Goal: Information Seeking & Learning: Learn about a topic

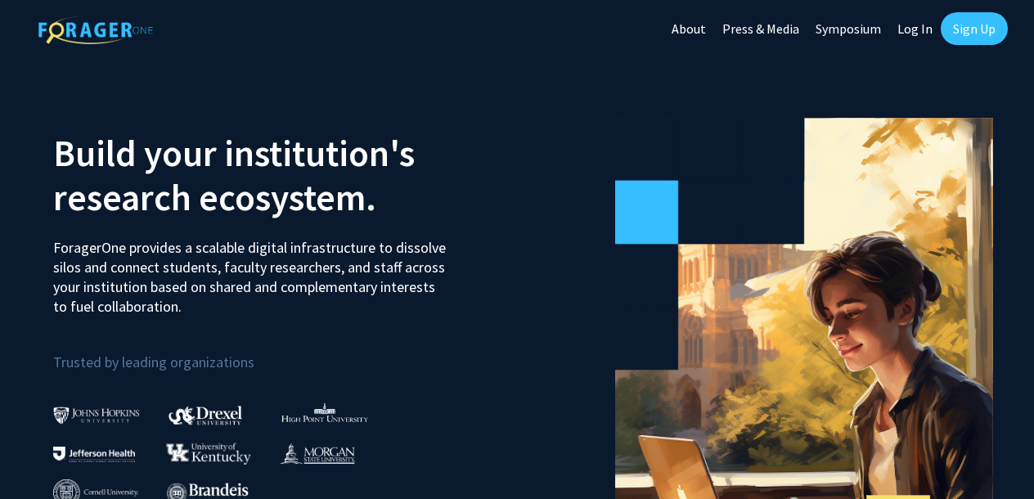
click at [969, 24] on link "Sign Up" at bounding box center [974, 28] width 67 height 33
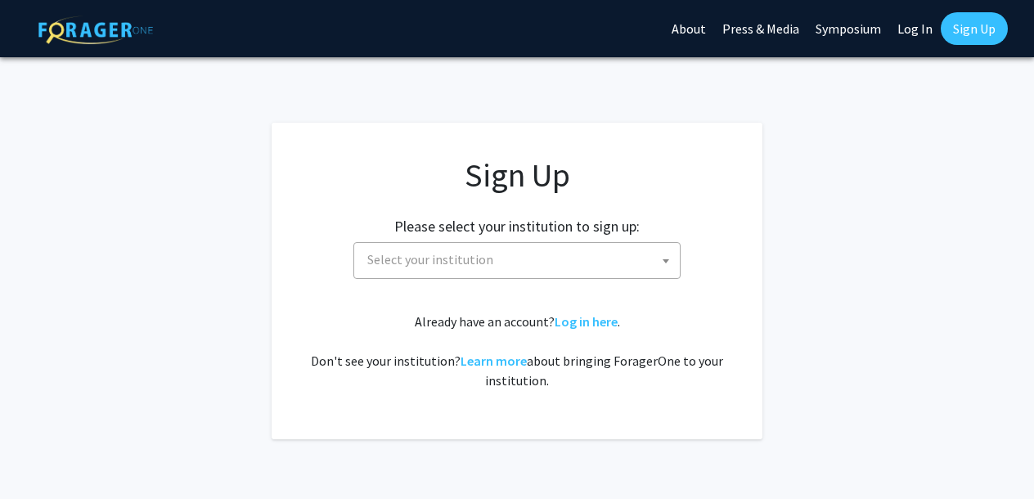
click at [575, 262] on span "Select your institution" at bounding box center [520, 260] width 319 height 34
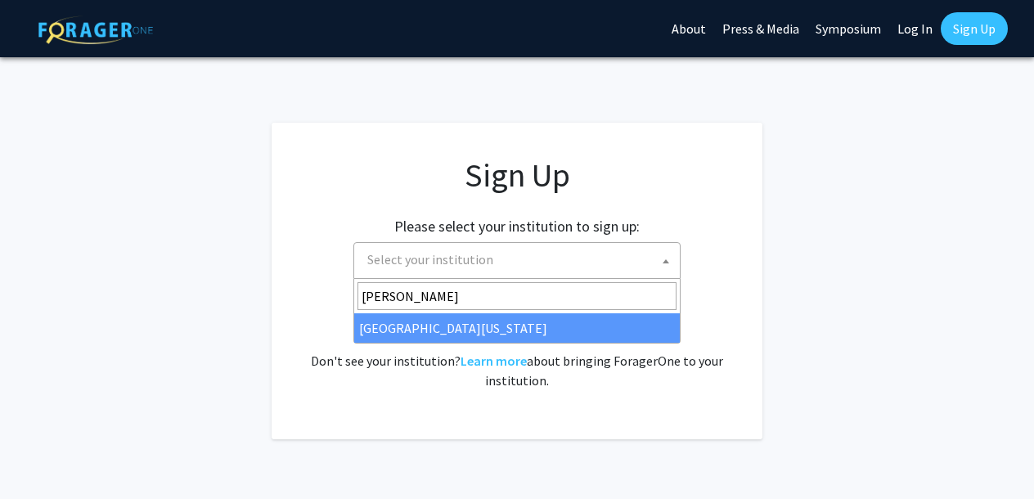
type input "[PERSON_NAME]"
select select "31"
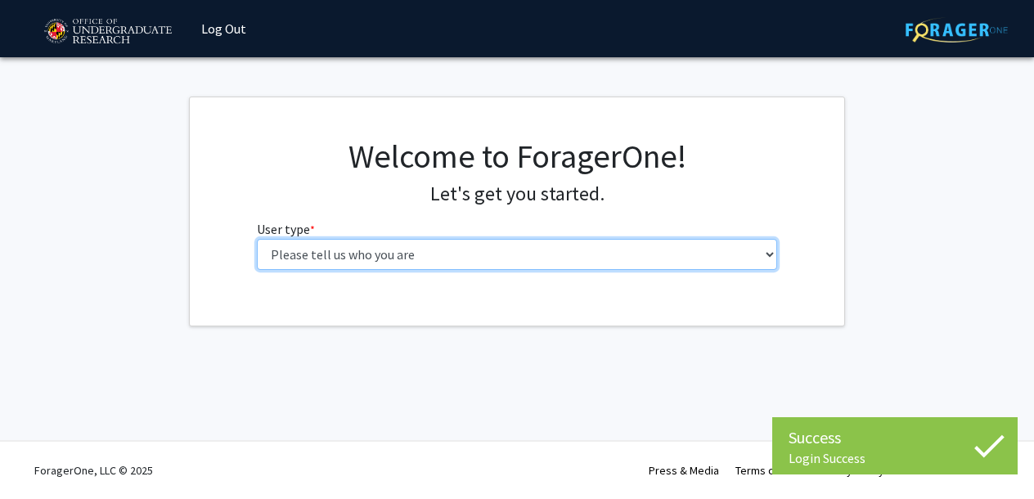
click at [443, 259] on select "Please tell us who you are Undergraduate Student Master's Student Doctoral Cand…" at bounding box center [517, 254] width 521 height 31
select select "1: undergrad"
click at [257, 239] on select "Please tell us who you are Undergraduate Student Master's Student Doctoral Cand…" at bounding box center [517, 254] width 521 height 31
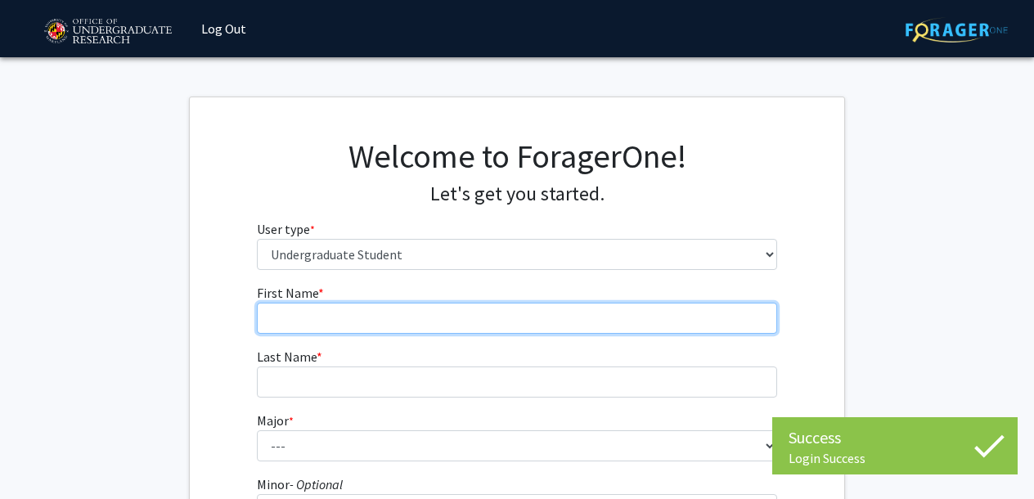
click at [434, 312] on input "First Name * required" at bounding box center [517, 318] width 521 height 31
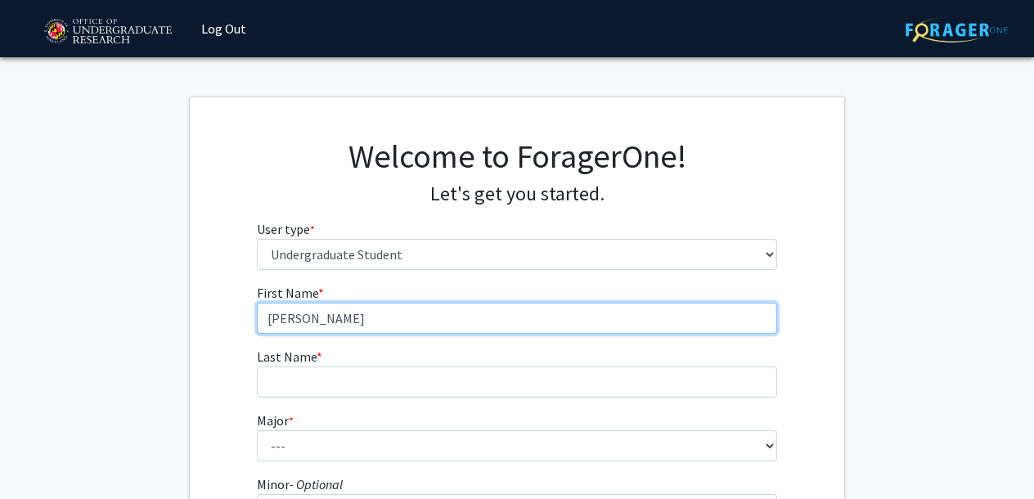
type input "Ella"
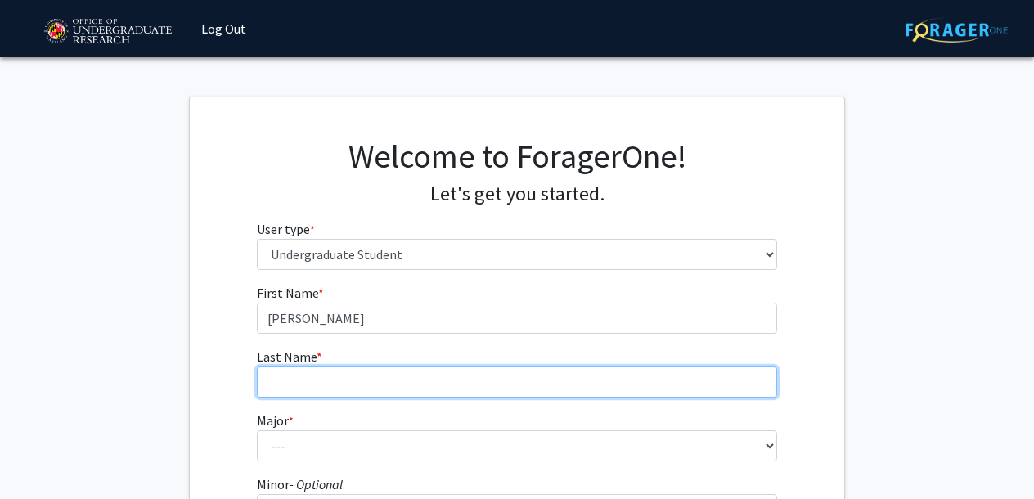
click at [365, 383] on input "Last Name * required" at bounding box center [517, 381] width 521 height 31
type input "D'Ambrosio"
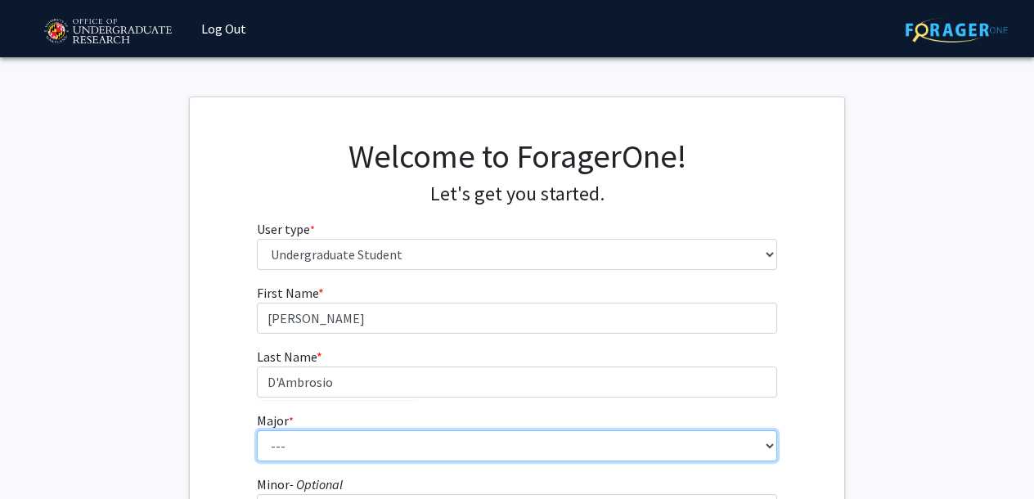
click at [306, 445] on select "--- Accounting Aerospace Engineering African American and Africana Studies Agri…" at bounding box center [517, 445] width 521 height 31
select select "14: 2315"
click at [257, 430] on select "--- Accounting Aerospace Engineering African American and Africana Studies Agri…" at bounding box center [517, 445] width 521 height 31
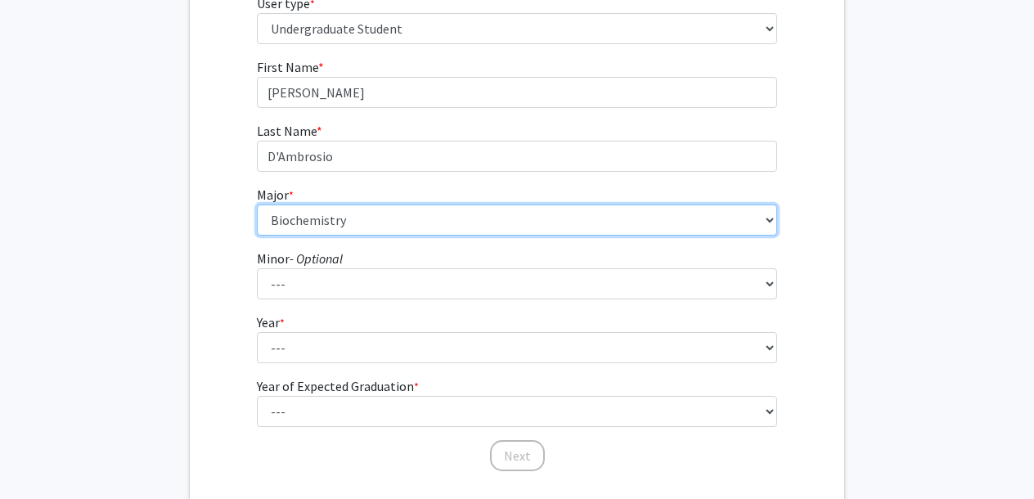
scroll to position [230, 0]
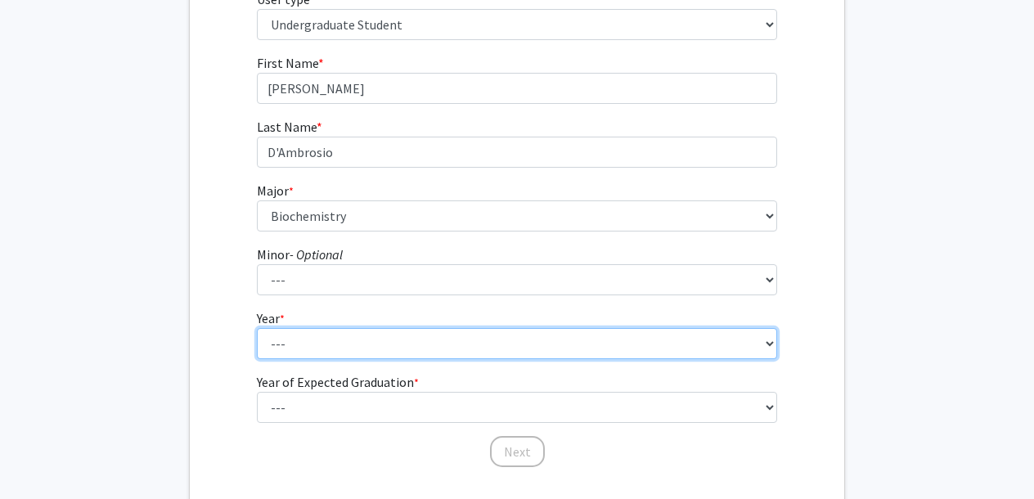
click at [615, 335] on select "--- First-year Sophomore Junior Senior Postbaccalaureate Certificate" at bounding box center [517, 343] width 521 height 31
select select "1: first-year"
click at [257, 328] on select "--- First-year Sophomore Junior Senior Postbaccalaureate Certificate" at bounding box center [517, 343] width 521 height 31
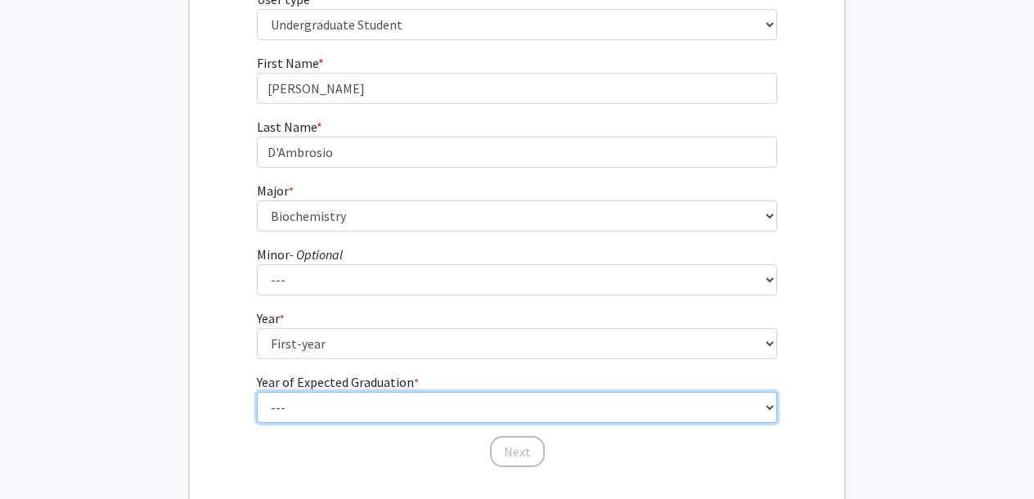
click at [397, 415] on select "--- 2025 2026 2027 2028 2029 2030 2031 2032 2033 2034" at bounding box center [517, 407] width 521 height 31
select select "5: 2029"
click at [257, 392] on select "--- 2025 2026 2027 2028 2029 2030 2031 2032 2033 2034" at bounding box center [517, 407] width 521 height 31
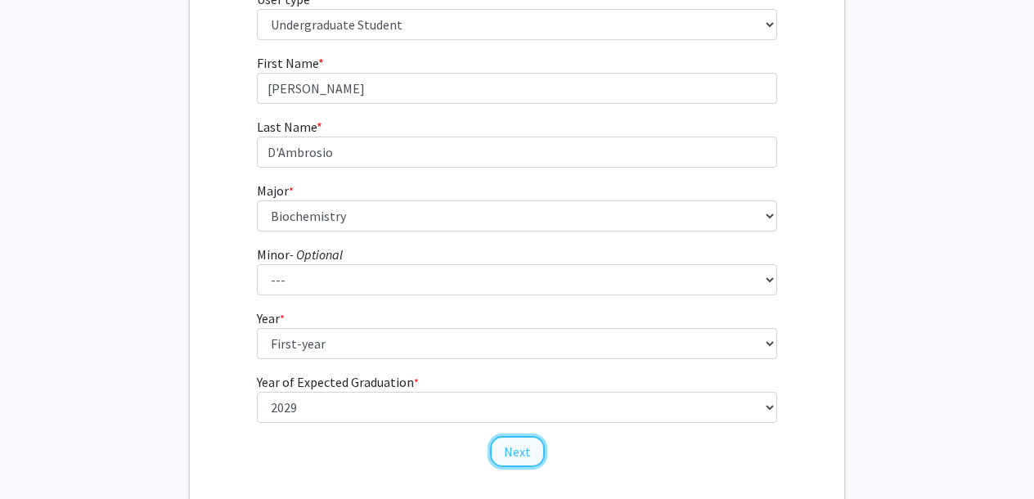
click at [514, 450] on button "Next" at bounding box center [517, 451] width 55 height 31
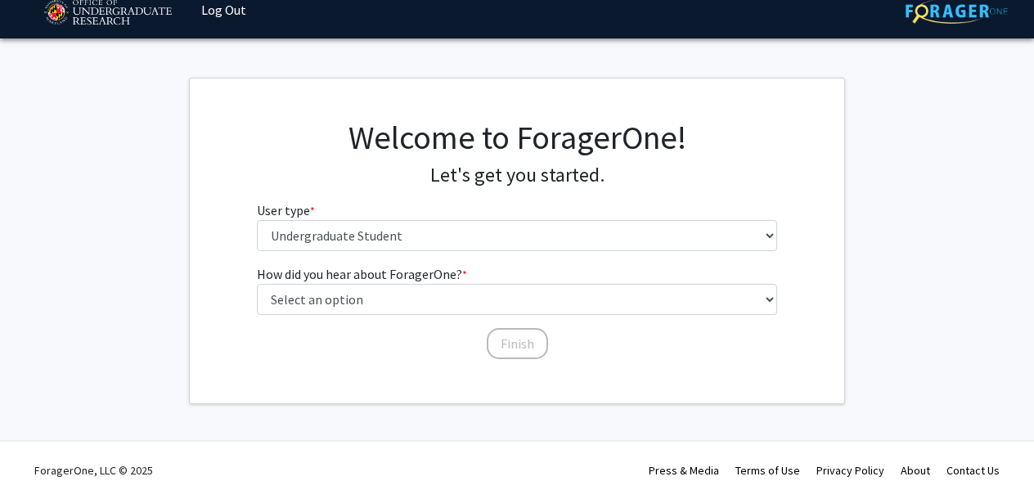
scroll to position [19, 0]
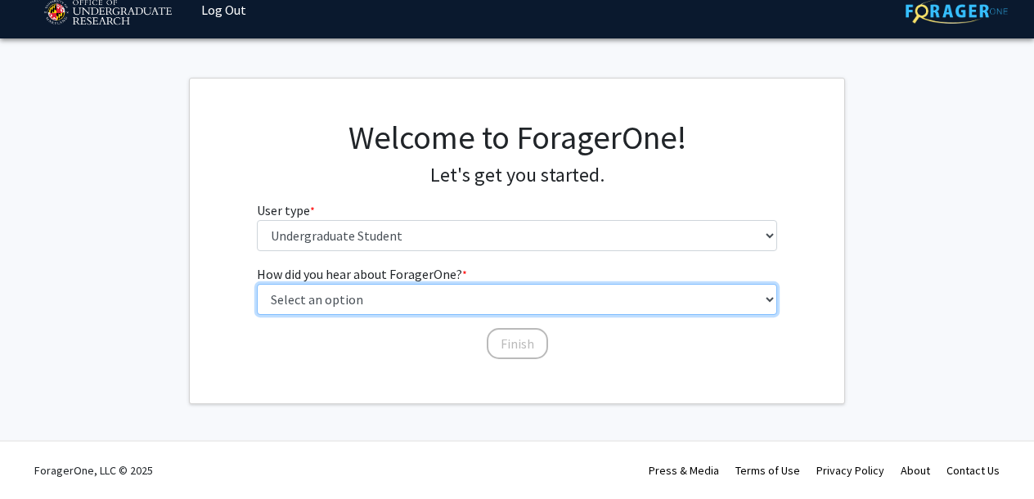
click at [599, 295] on select "Select an option Peer/student recommendation Faculty/staff recommendation Unive…" at bounding box center [517, 299] width 521 height 31
select select "1: peer_recommendation"
click at [257, 284] on select "Select an option Peer/student recommendation Faculty/staff recommendation Unive…" at bounding box center [517, 299] width 521 height 31
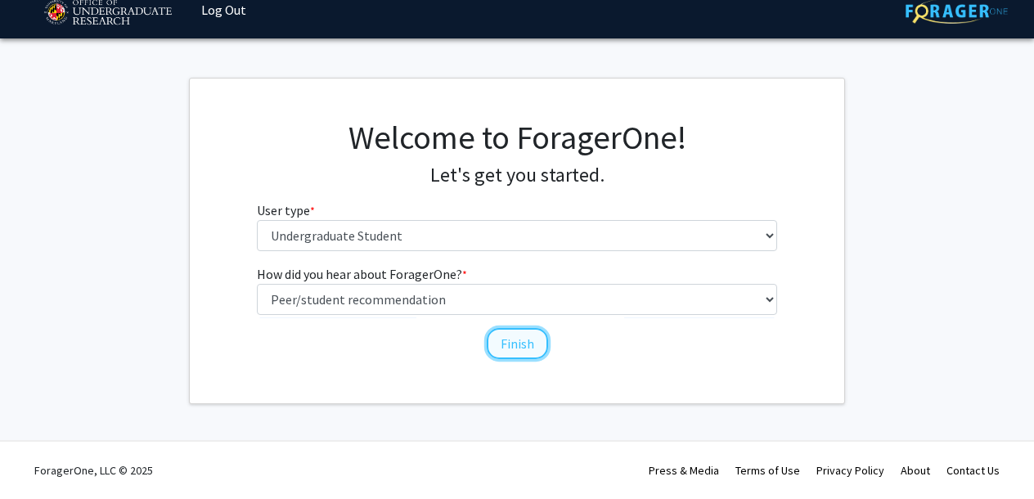
click at [518, 346] on button "Finish" at bounding box center [517, 343] width 61 height 31
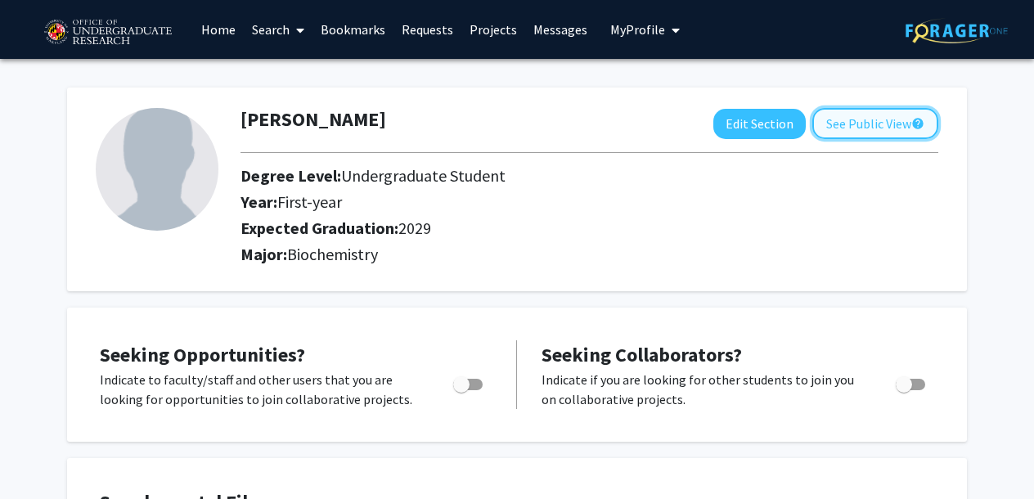
click at [868, 134] on button "See Public View help" at bounding box center [875, 123] width 126 height 31
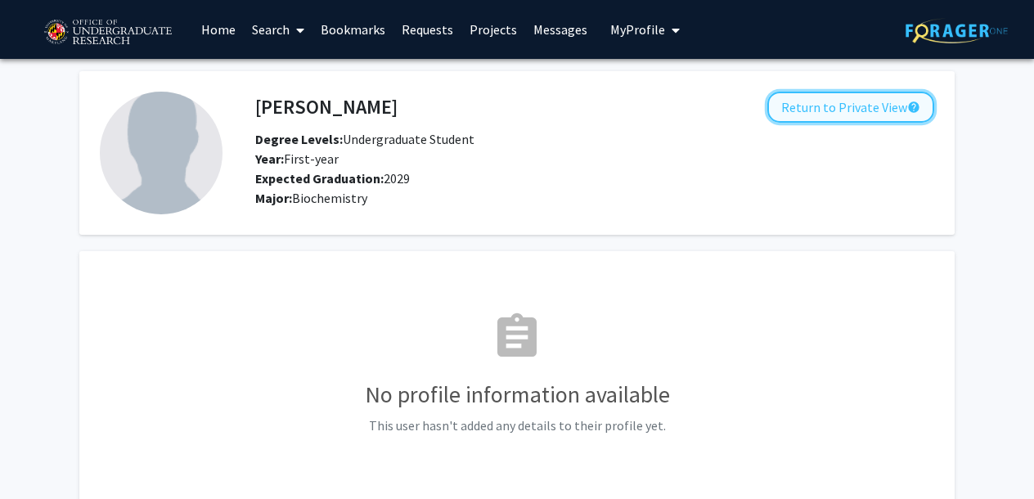
click at [832, 113] on button "Return to Private View help" at bounding box center [850, 107] width 167 height 31
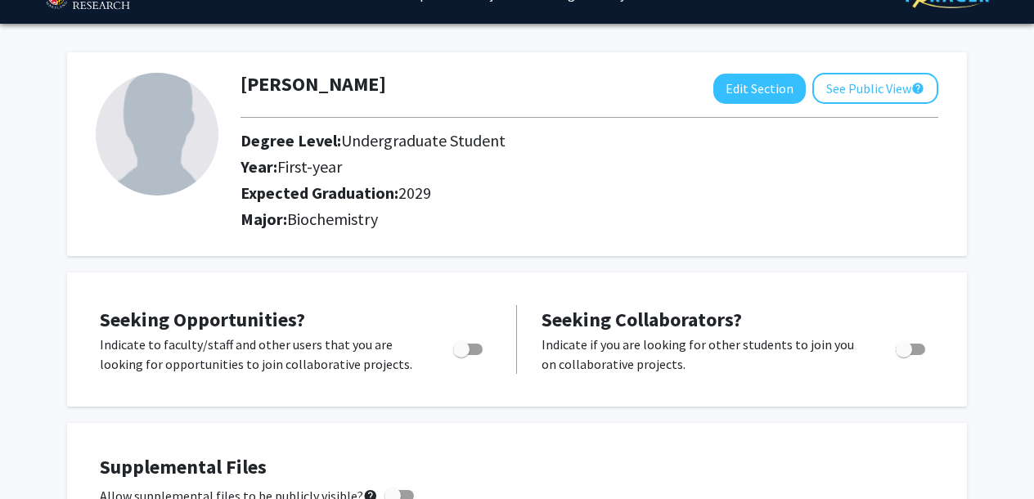
scroll to position [41, 0]
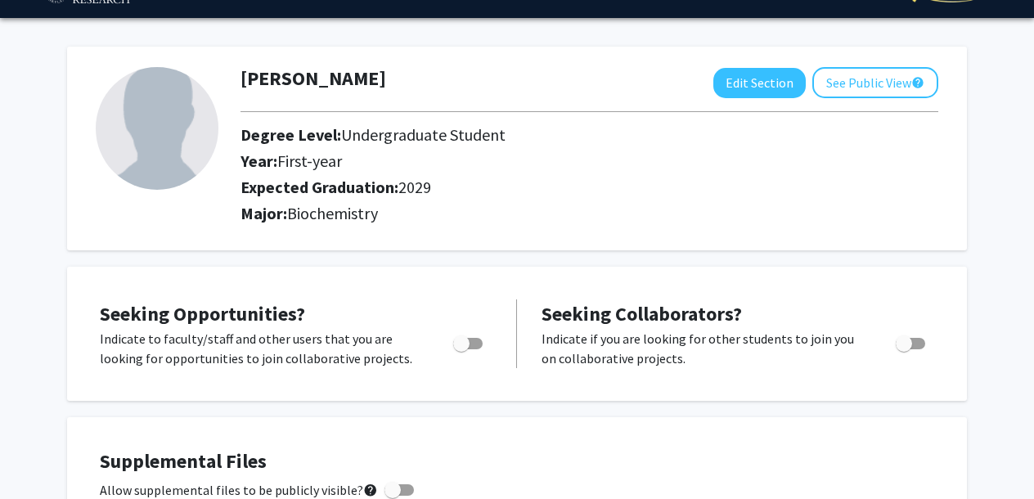
click at [469, 344] on span "Toggle" at bounding box center [461, 343] width 16 height 16
click at [461, 349] on input "Are you actively seeking opportunities?" at bounding box center [460, 349] width 1 height 1
checkbox input "true"
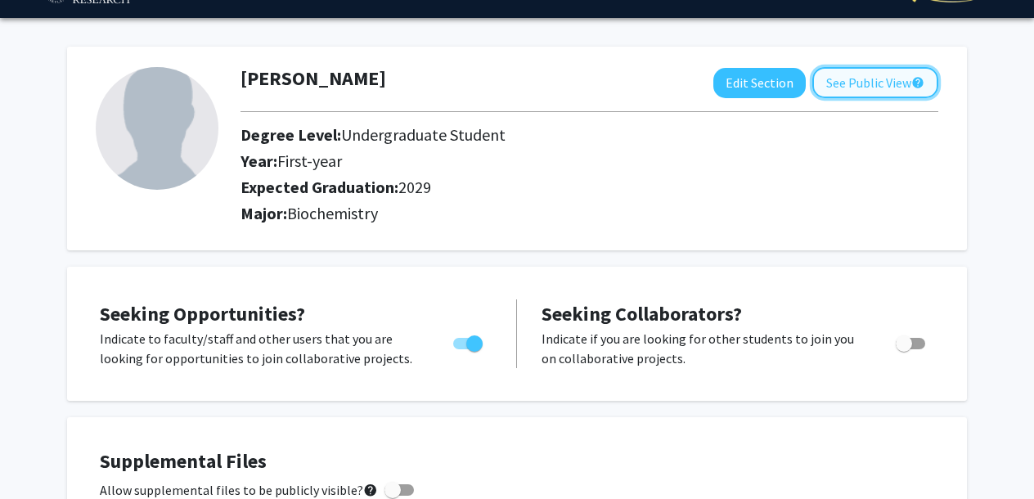
click at [926, 74] on button "See Public View help" at bounding box center [875, 82] width 126 height 31
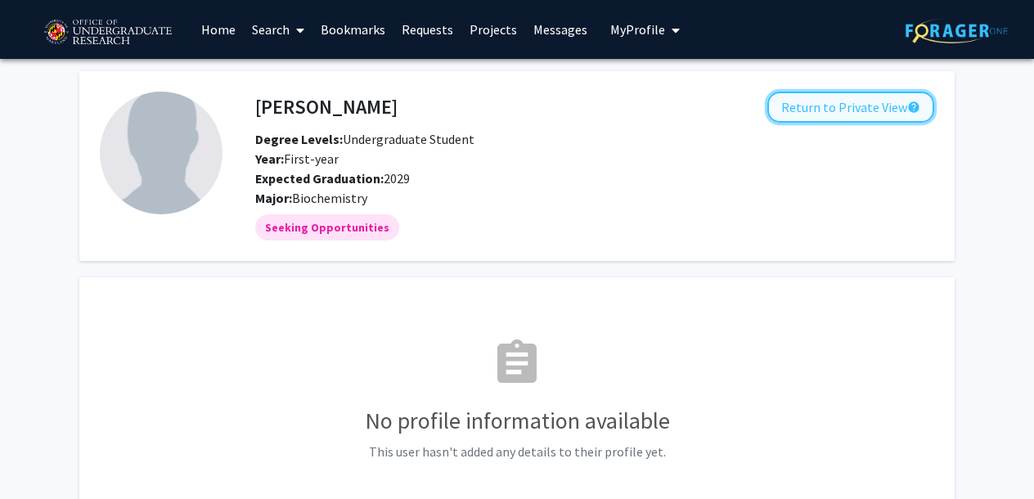
click at [878, 105] on button "Return to Private View help" at bounding box center [850, 107] width 167 height 31
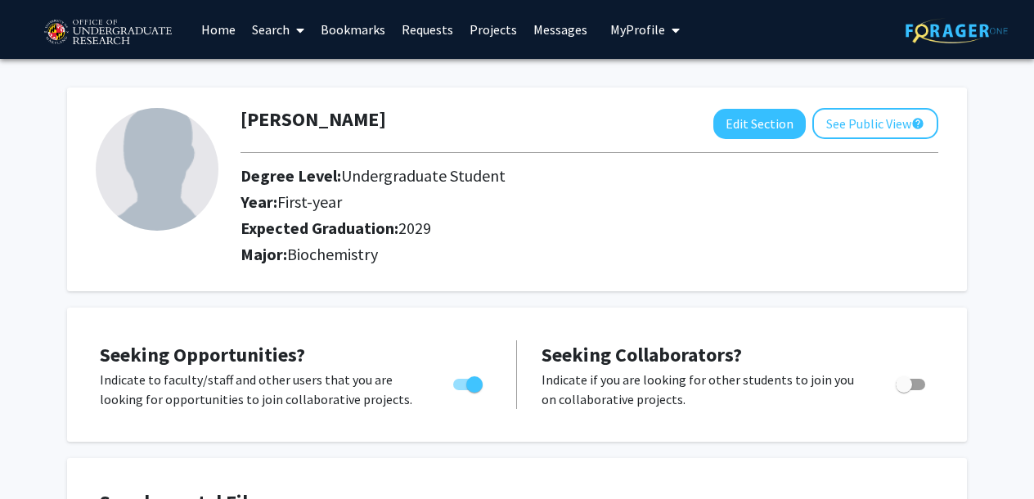
click at [285, 30] on link "Search" at bounding box center [278, 29] width 69 height 57
click at [277, 73] on span "Faculty/Staff" at bounding box center [304, 75] width 120 height 33
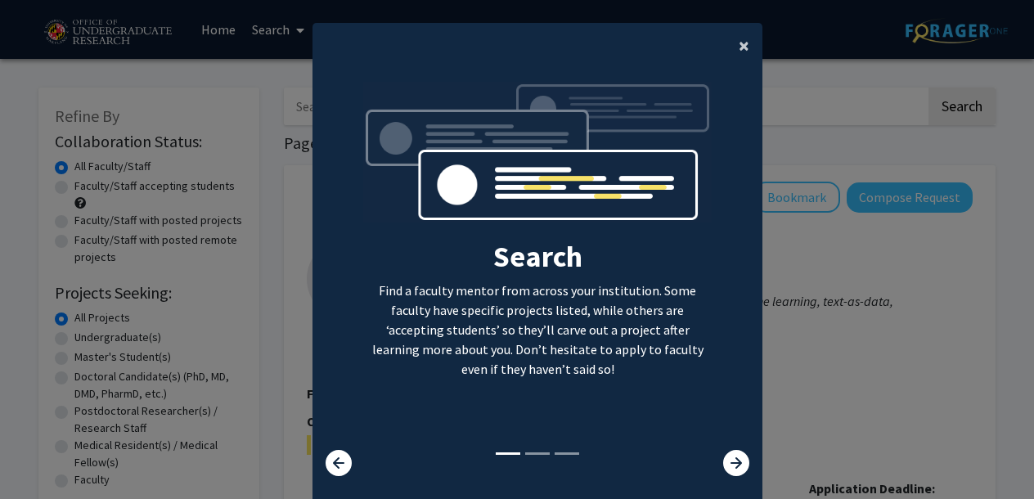
click at [741, 43] on span "×" at bounding box center [744, 45] width 11 height 25
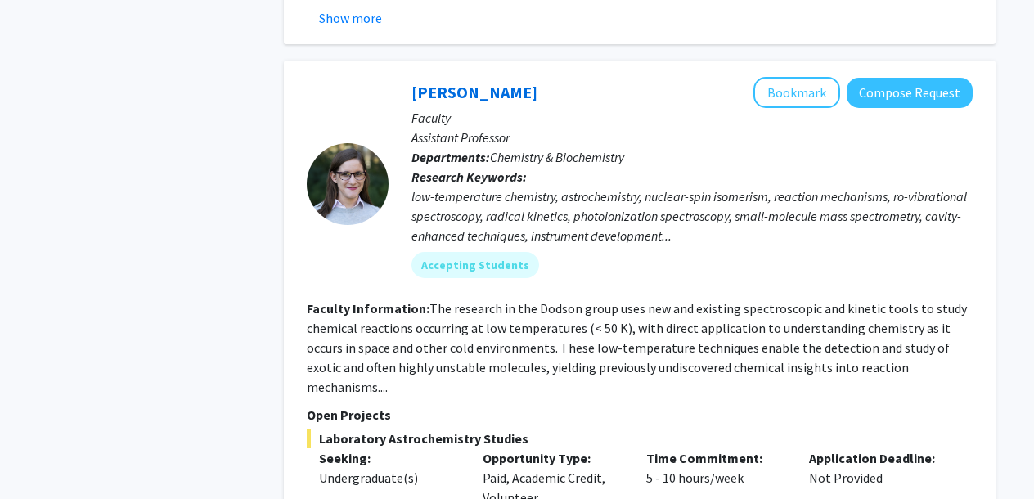
scroll to position [3867, 0]
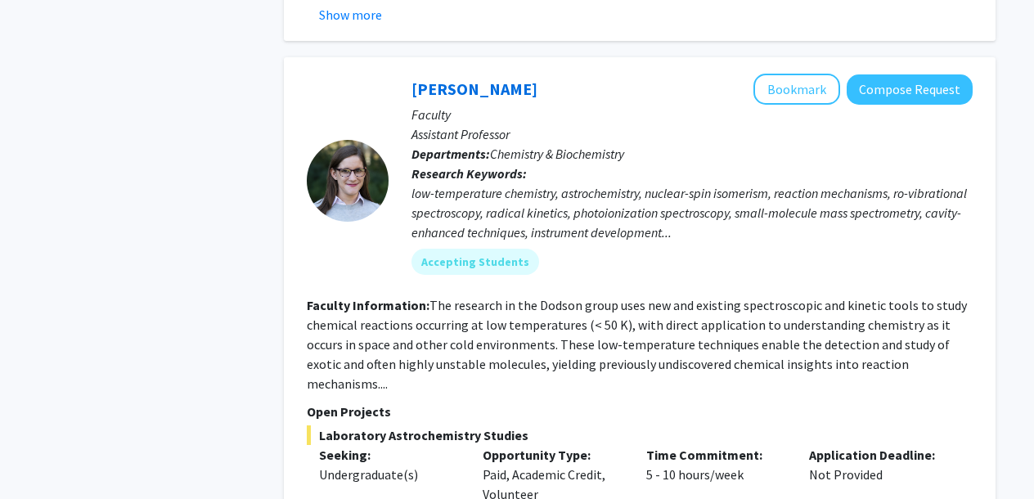
click at [692, 183] on div "low-temperature chemistry, astrochemistry, nuclear-spin isomerism, reaction mec…" at bounding box center [691, 212] width 561 height 59
click at [670, 183] on div "low-temperature chemistry, astrochemistry, nuclear-spin isomerism, reaction mec…" at bounding box center [691, 212] width 561 height 59
click at [606, 183] on div "low-temperature chemistry, astrochemistry, nuclear-spin isomerism, reaction mec…" at bounding box center [691, 212] width 561 height 59
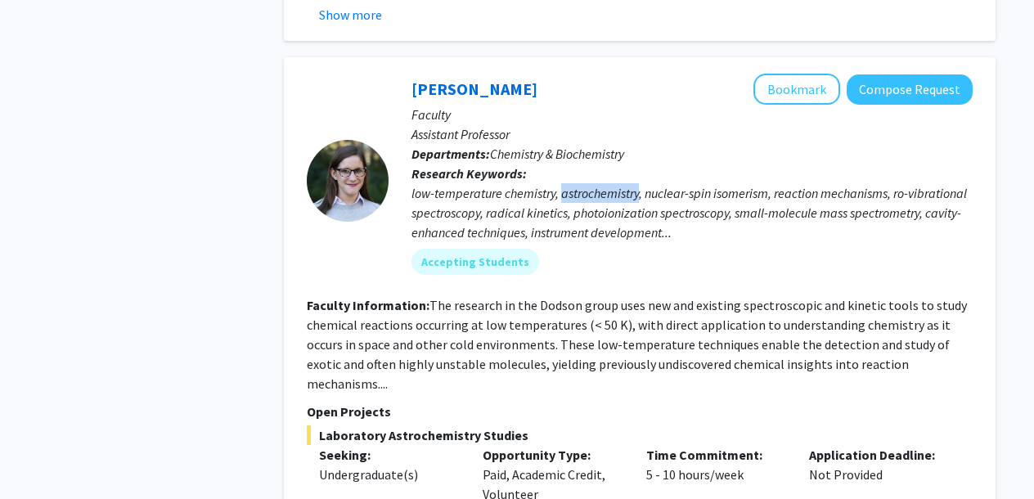
click at [606, 183] on div "low-temperature chemistry, astrochemistry, nuclear-spin isomerism, reaction mec…" at bounding box center [691, 212] width 561 height 59
click at [506, 165] on b "Research Keywords:" at bounding box center [468, 173] width 115 height 16
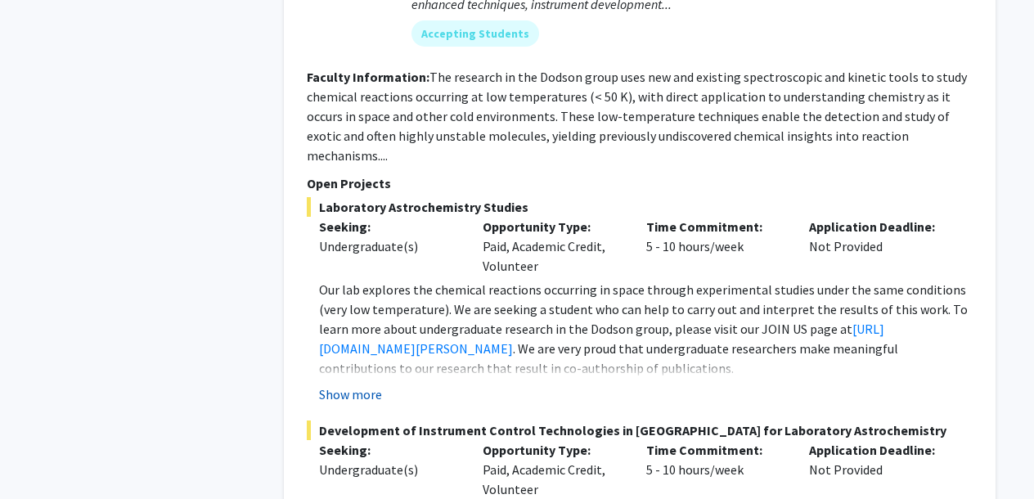
scroll to position [4103, 0]
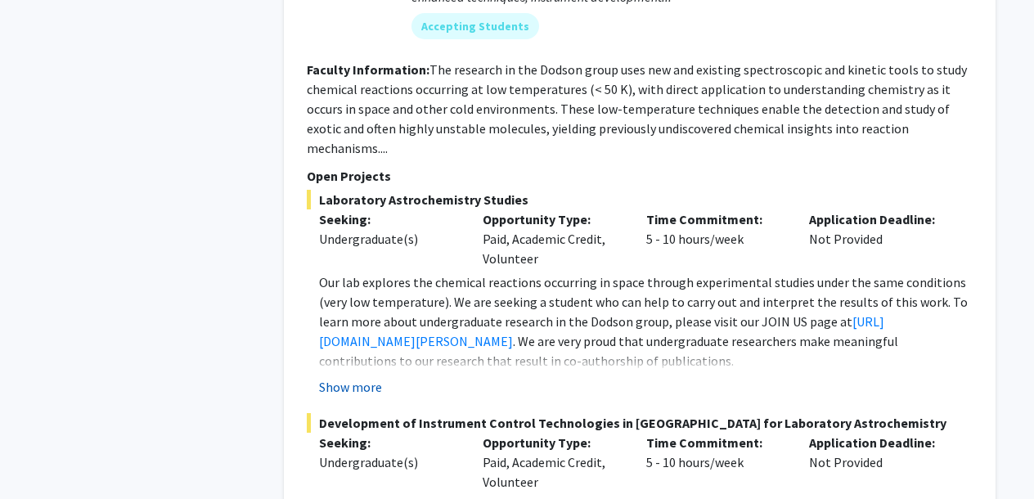
click at [353, 377] on button "Show more" at bounding box center [350, 387] width 63 height 20
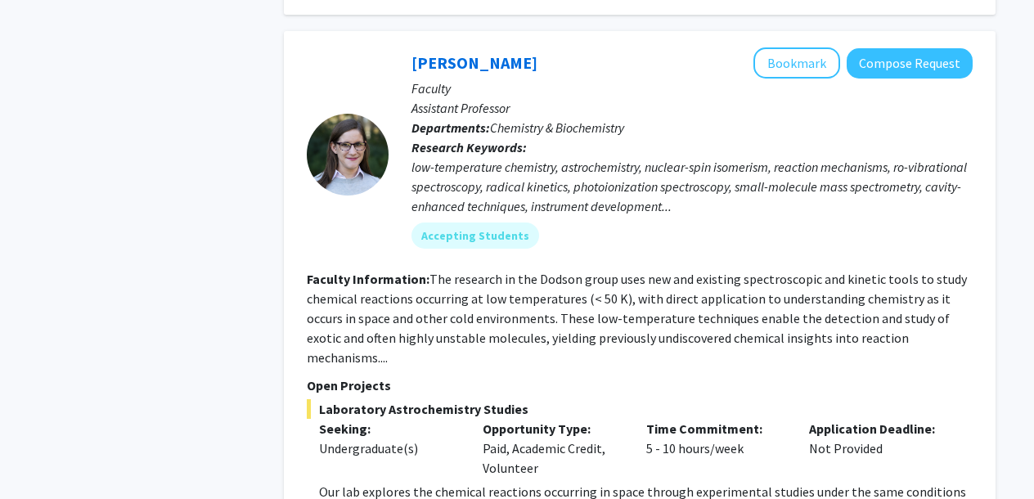
scroll to position [3888, 0]
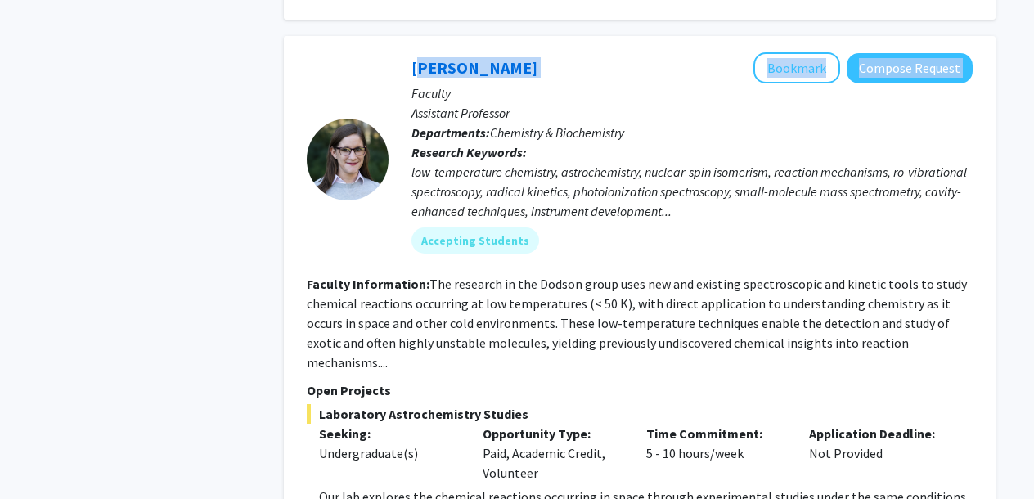
drag, startPoint x: 389, startPoint y: 47, endPoint x: 554, endPoint y: 48, distance: 164.4
click at [554, 52] on div "Leah Dodson Bookmark Compose Request Faculty Assistant Professor Departments: C…" at bounding box center [681, 158] width 584 height 213
click at [554, 52] on div "Leah Dodson Bookmark Compose Request" at bounding box center [691, 67] width 561 height 31
drag, startPoint x: 554, startPoint y: 48, endPoint x: 504, endPoint y: 48, distance: 49.9
click at [504, 52] on div "Leah Dodson Bookmark Compose Request" at bounding box center [691, 67] width 561 height 31
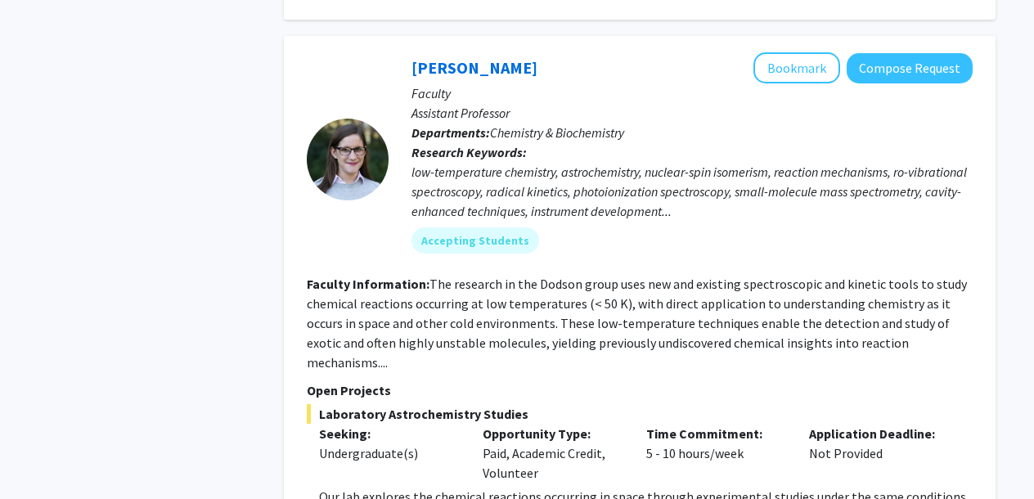
click at [392, 52] on div "Leah Dodson Bookmark Compose Request Faculty Assistant Professor Departments: C…" at bounding box center [681, 158] width 584 height 213
drag, startPoint x: 392, startPoint y: 43, endPoint x: 518, endPoint y: 47, distance: 126.0
click at [518, 52] on div "Leah Dodson Bookmark Compose Request Faculty Assistant Professor Departments: C…" at bounding box center [681, 158] width 584 height 213
copy link "Leah Dodson"
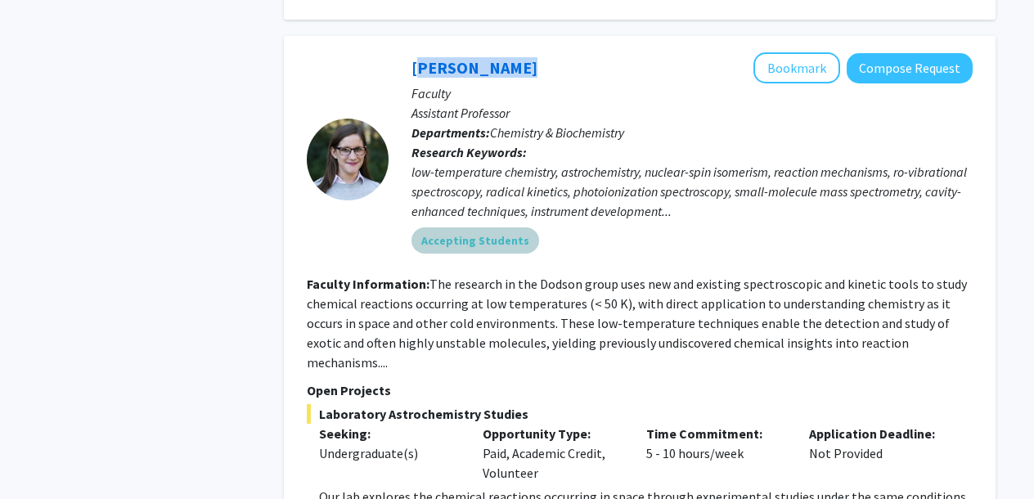
click at [592, 224] on div "Accepting Students" at bounding box center [692, 240] width 568 height 33
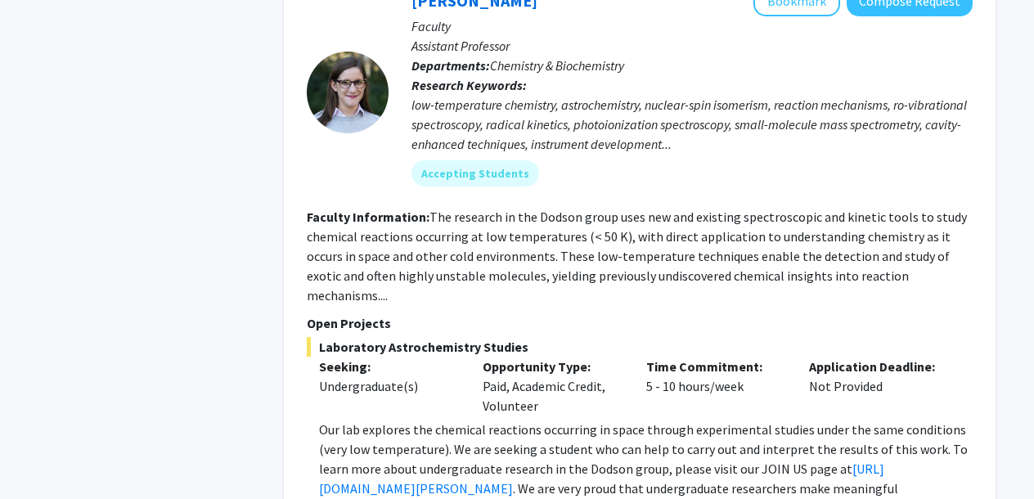
click at [592, 212] on fg-read-more "The research in the Dodson group uses new and existing spectroscopic and kineti…" at bounding box center [637, 256] width 660 height 95
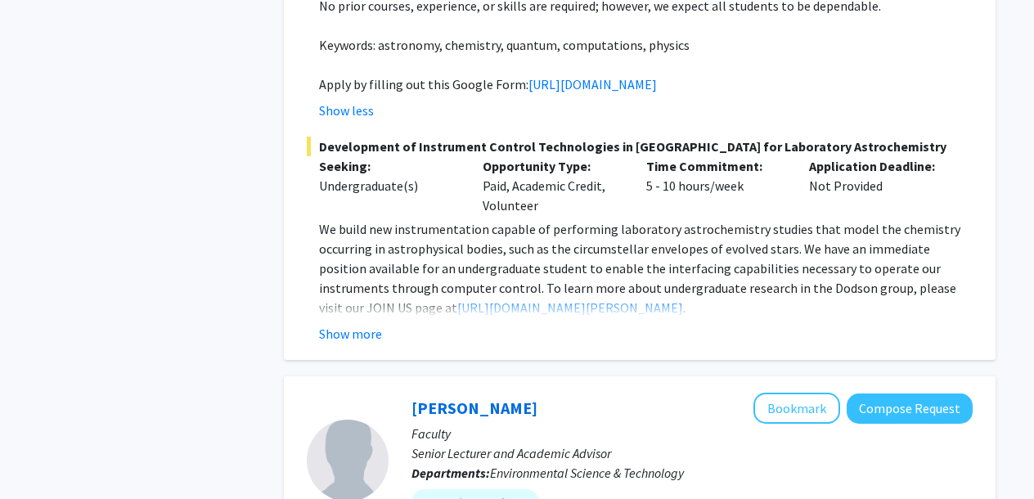
scroll to position [4580, 0]
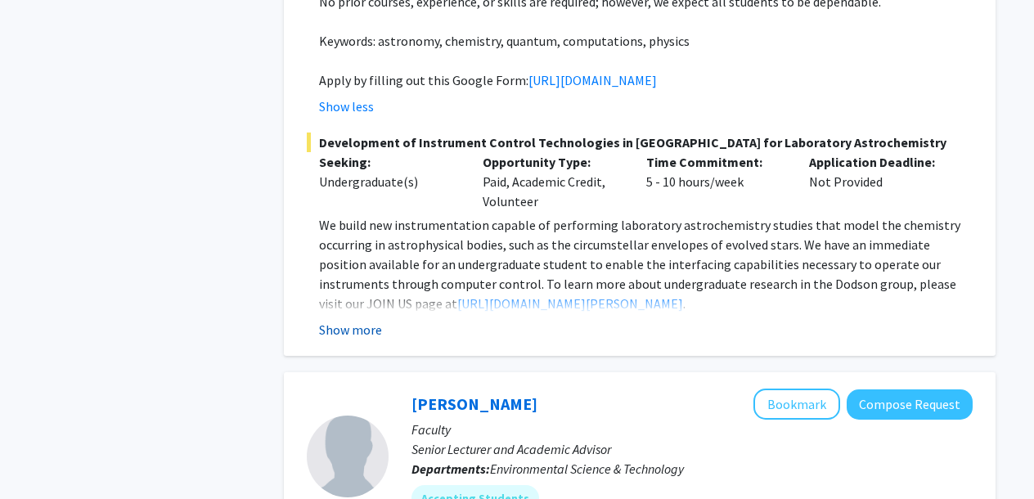
click at [332, 332] on button "Show more" at bounding box center [350, 330] width 63 height 20
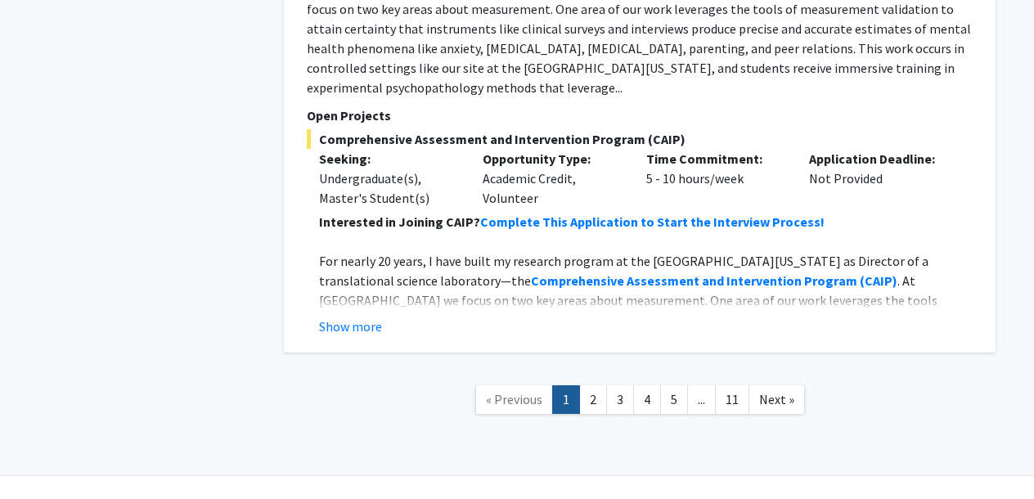
scroll to position [8393, 0]
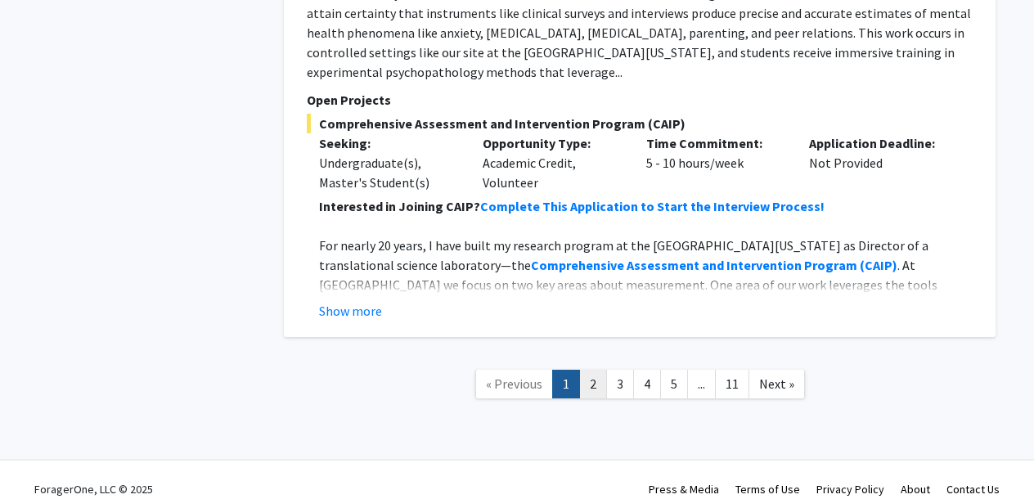
click at [585, 370] on link "2" at bounding box center [593, 384] width 28 height 29
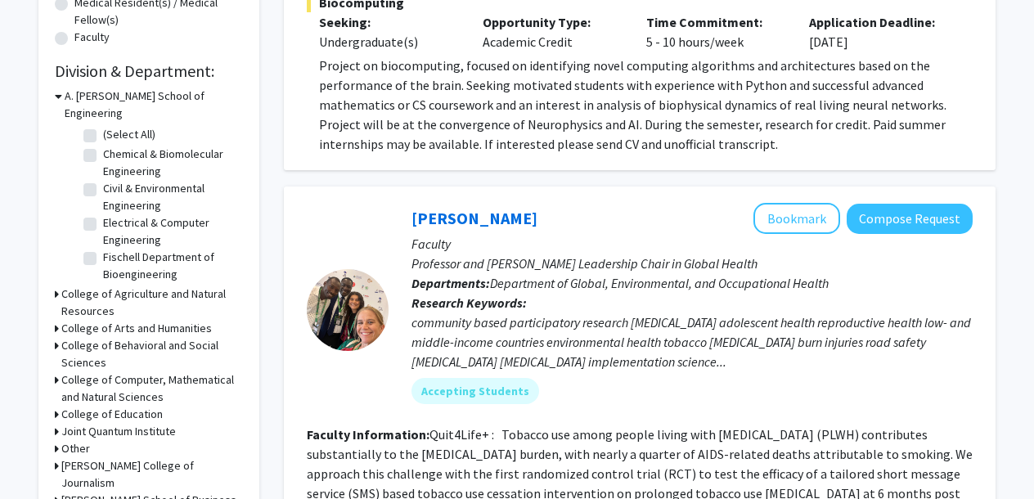
click at [103, 146] on label "Chemical & Biomolecular Engineering" at bounding box center [171, 163] width 136 height 34
click at [103, 146] on input "Chemical & Biomolecular Engineering" at bounding box center [108, 151] width 11 height 11
checkbox input "true"
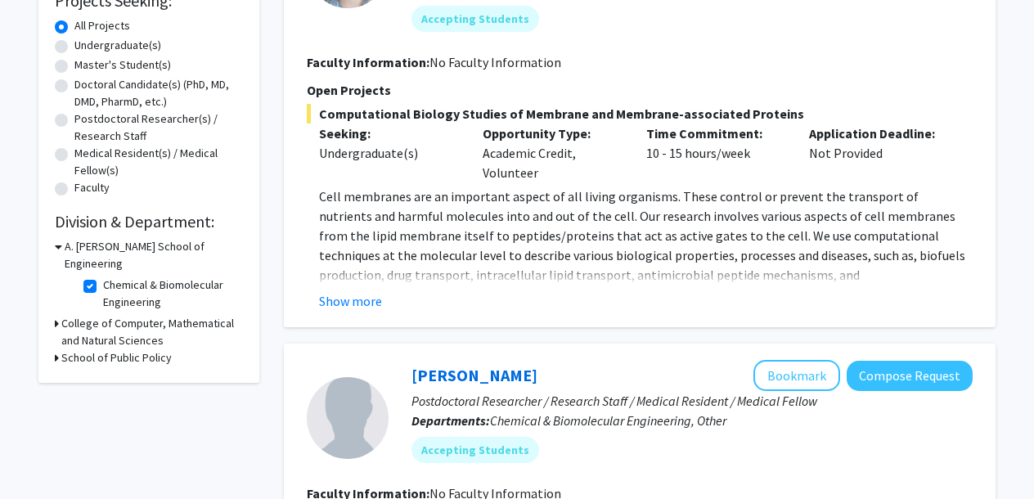
scroll to position [293, 0]
click at [57, 247] on icon at bounding box center [58, 245] width 7 height 17
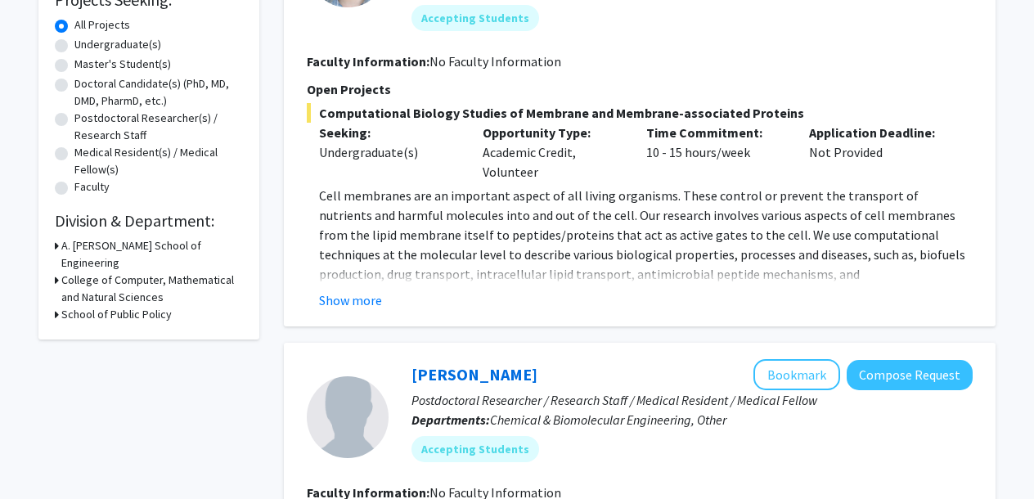
click at [65, 248] on h3 "A. James Clark School of Engineering" at bounding box center [152, 254] width 182 height 34
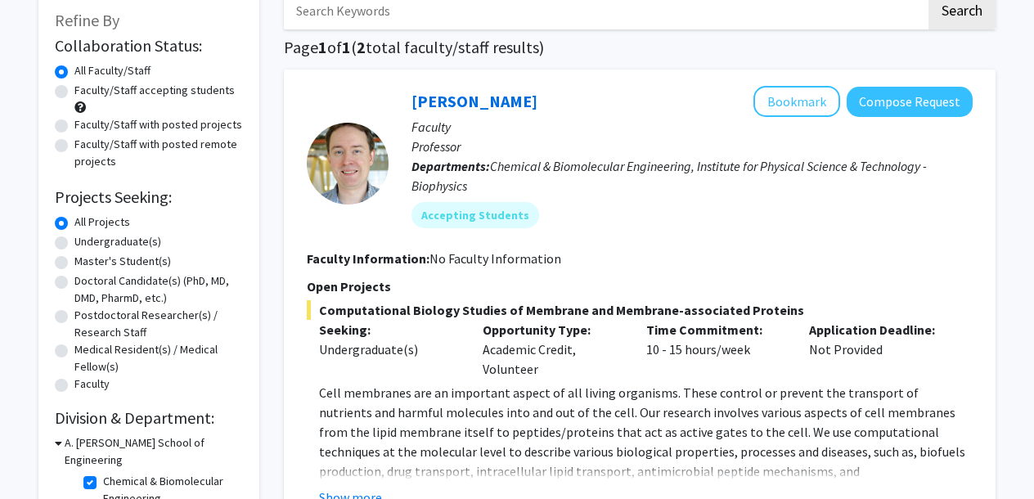
scroll to position [97, 0]
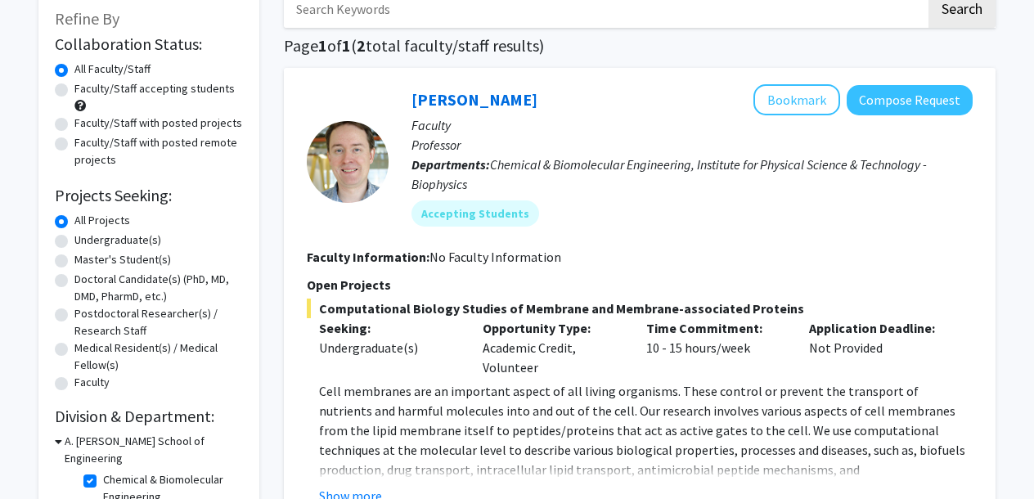
drag, startPoint x: 402, startPoint y: 102, endPoint x: 522, endPoint y: 104, distance: 119.4
click at [522, 104] on div "Jeffery Klauda Bookmark Compose Request Faculty Professor Departments: Chemical…" at bounding box center [681, 161] width 584 height 155
copy link "Jeffery Klauda"
click at [523, 403] on p "Cell membranes are an important aspect of all living organisms. These control o…" at bounding box center [646, 479] width 654 height 196
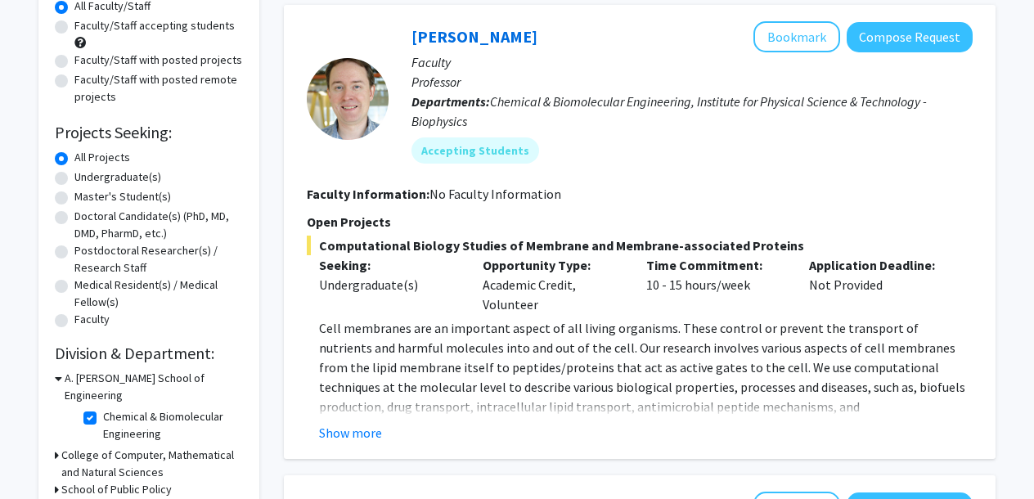
scroll to position [161, 0]
click at [375, 432] on button "Show more" at bounding box center [350, 432] width 63 height 20
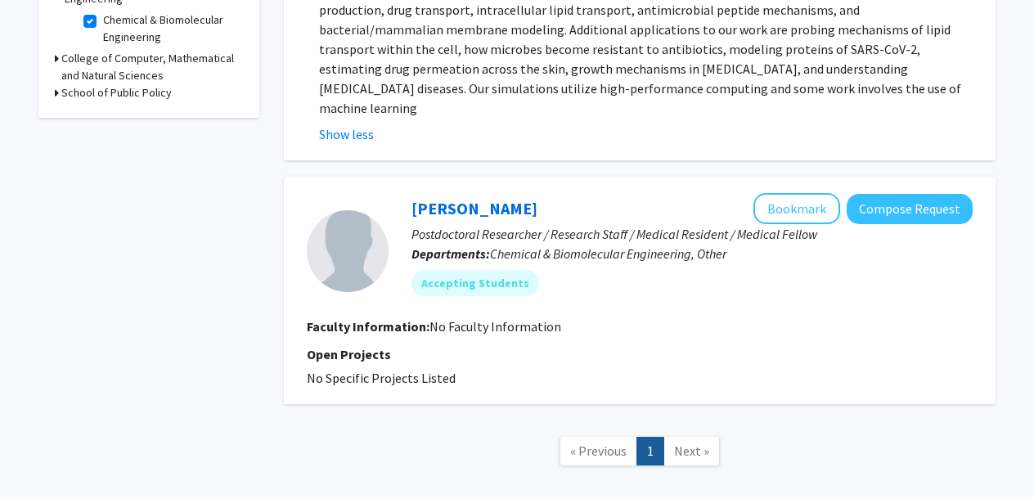
scroll to position [590, 0]
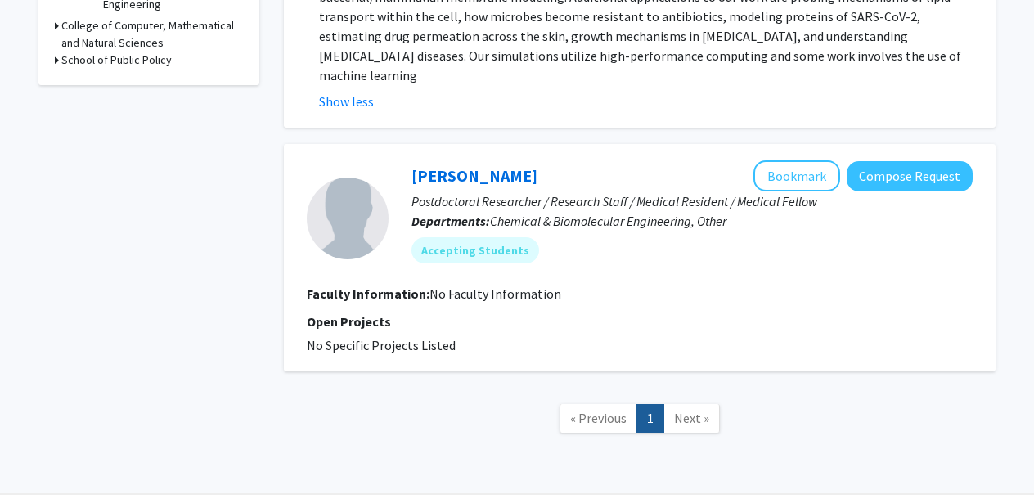
drag, startPoint x: 395, startPoint y: 153, endPoint x: 574, endPoint y: 152, distance: 179.1
click at [574, 160] on div "Sindhuja Vaddeboina Bookmark Compose Request Postdoctoral Researcher / Research…" at bounding box center [681, 217] width 584 height 115
copy link "Sindhuja Vaddeboina"
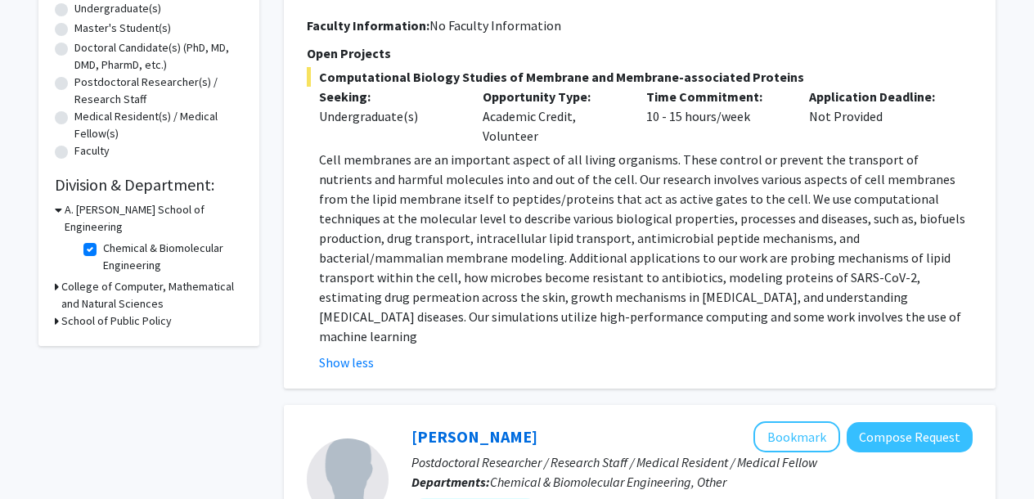
scroll to position [328, 0]
click at [103, 240] on label "Chemical & Biomolecular Engineering" at bounding box center [171, 257] width 136 height 34
click at [103, 240] on input "Chemical & Biomolecular Engineering" at bounding box center [108, 245] width 11 height 11
checkbox input "false"
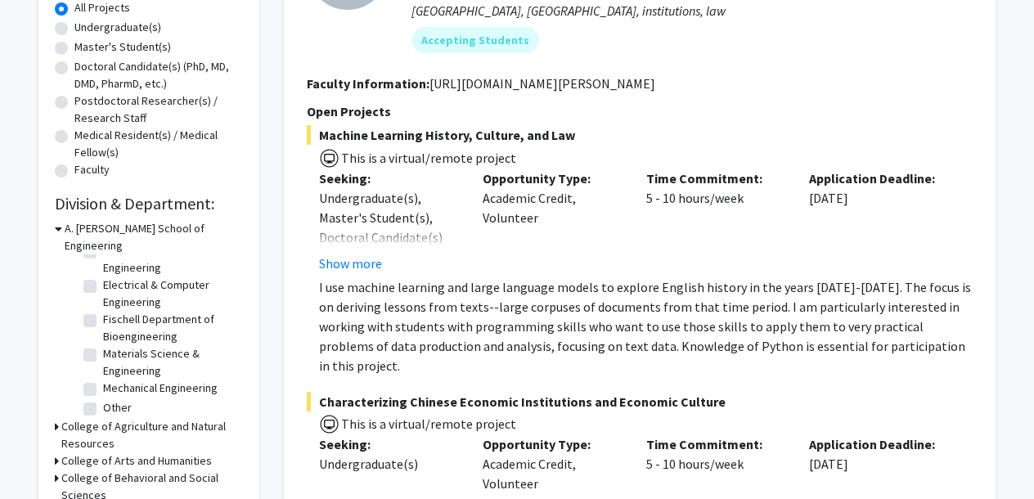
scroll to position [74, 0]
click at [103, 308] on label "Fischell Department of Bioengineering" at bounding box center [171, 325] width 136 height 34
click at [103, 308] on input "Fischell Department of Bioengineering" at bounding box center [108, 313] width 11 height 11
checkbox input "true"
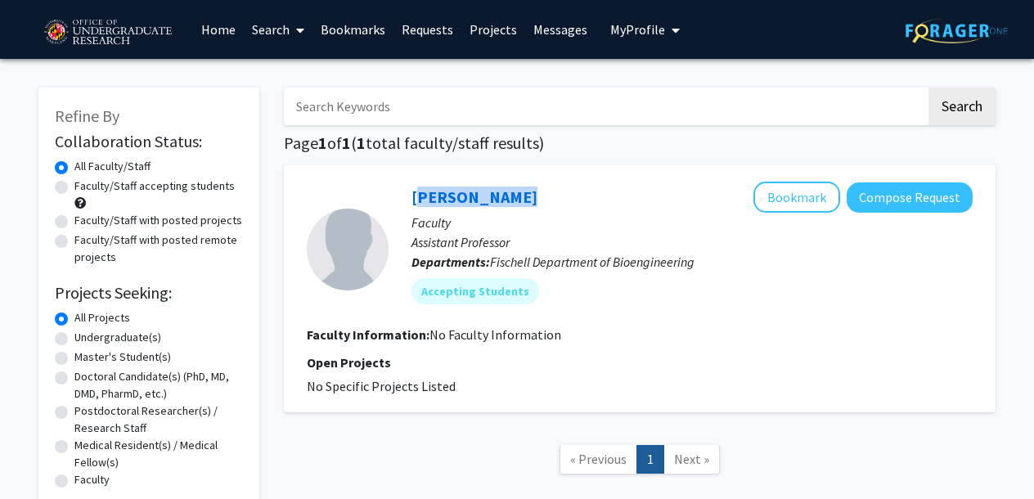
drag, startPoint x: 405, startPoint y: 195, endPoint x: 505, endPoint y: 195, distance: 100.6
click at [505, 195] on div "Alexander Xu Bookmark Compose Request Faculty Assistant Professor Departments: …" at bounding box center [681, 249] width 584 height 135
copy link "Alexander Xu"
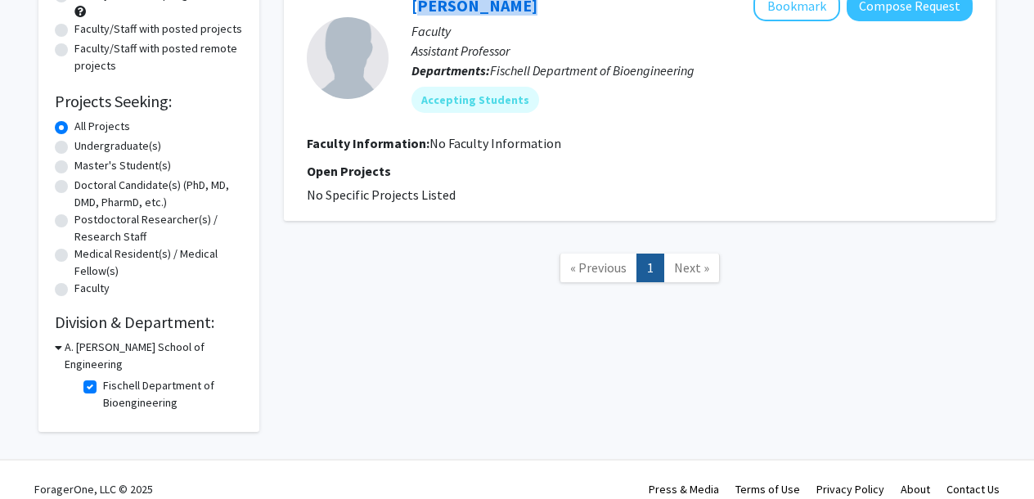
scroll to position [193, 0]
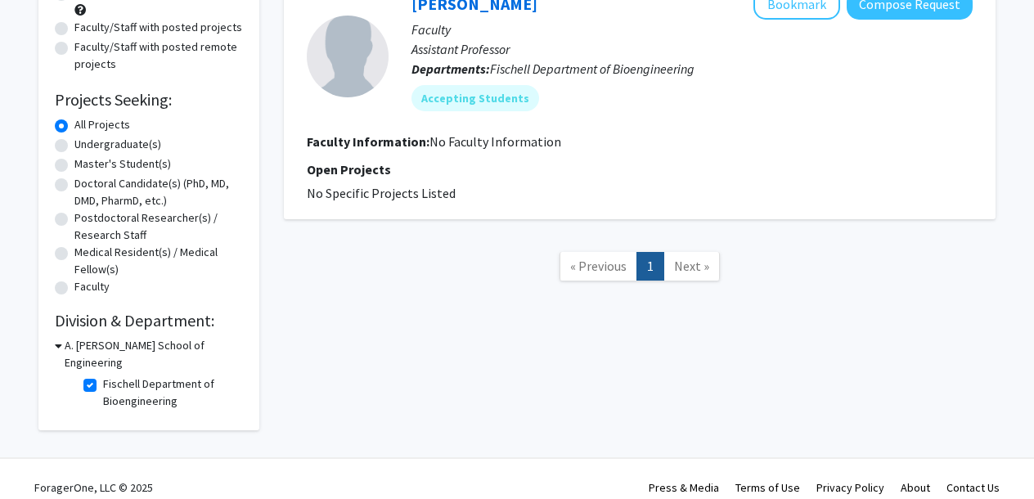
click at [103, 375] on label "Fischell Department of Bioengineering" at bounding box center [171, 392] width 136 height 34
click at [103, 375] on input "Fischell Department of Bioengineering" at bounding box center [108, 380] width 11 height 11
checkbox input "false"
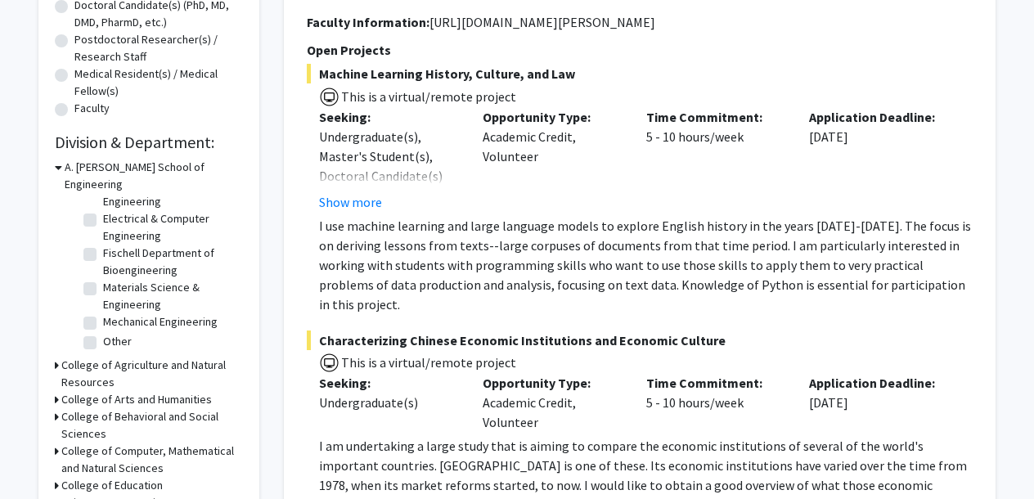
scroll to position [383, 0]
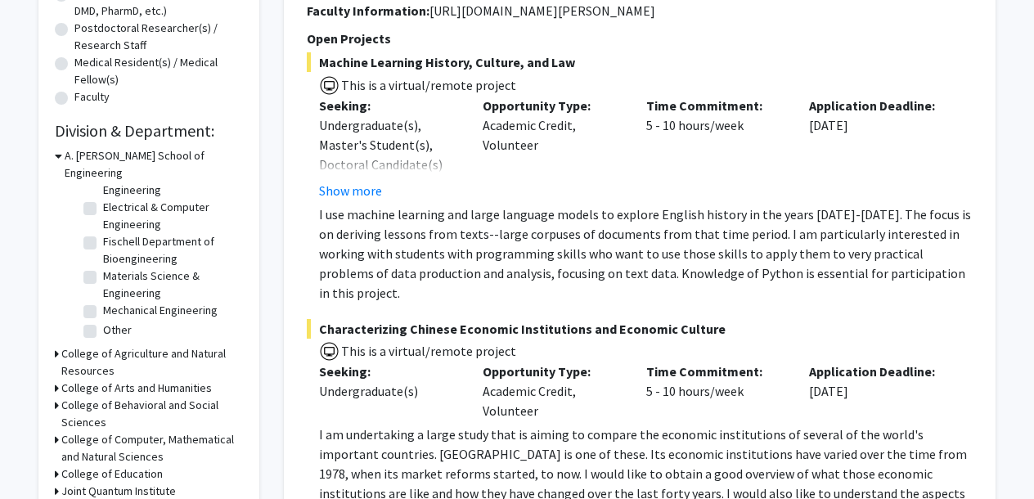
click at [78, 345] on h3 "College of Agriculture and Natural Resources" at bounding box center [152, 362] width 182 height 34
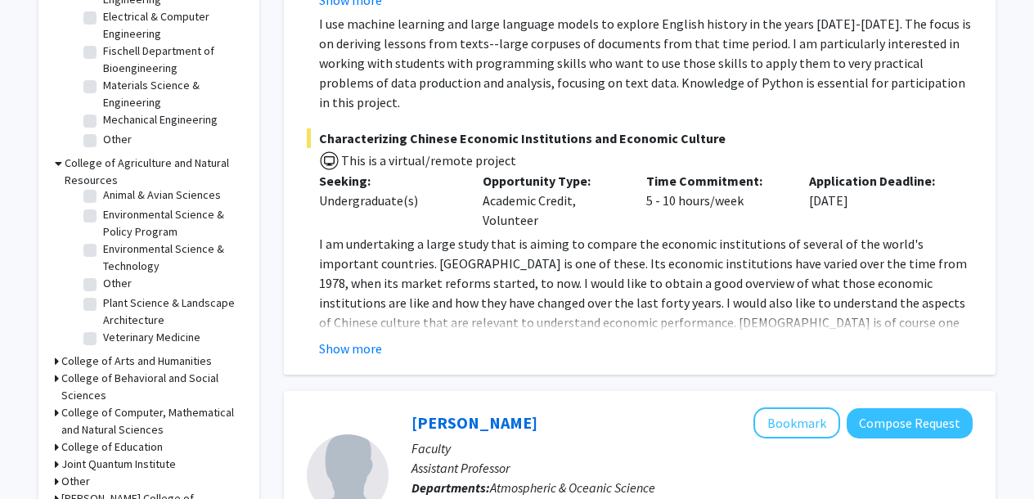
scroll to position [576, 0]
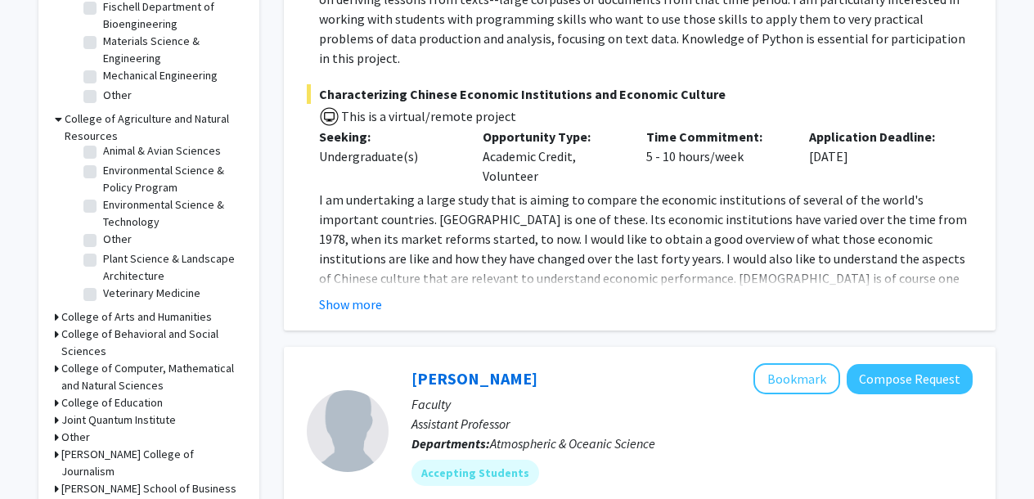
click at [138, 360] on h3 "College of Computer, Mathematical and Natural Sciences" at bounding box center [152, 377] width 182 height 34
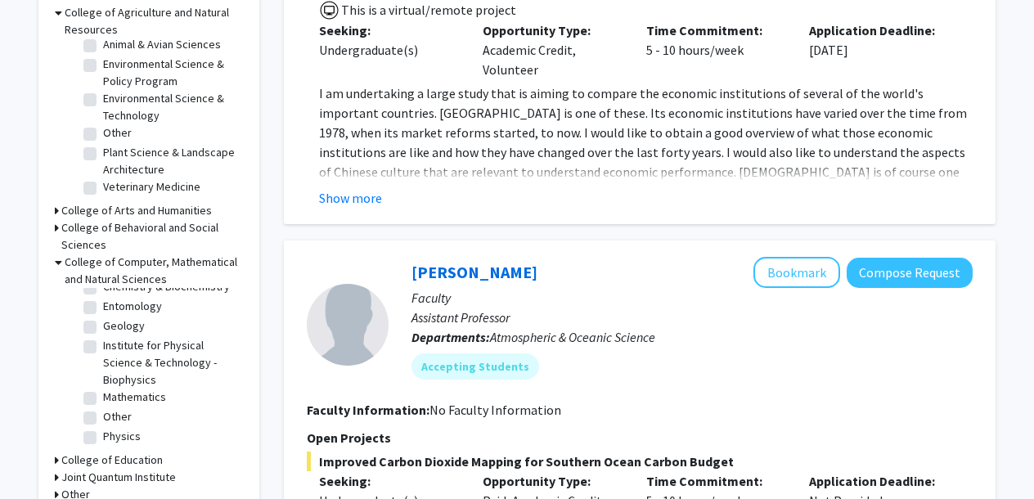
scroll to position [0, 0]
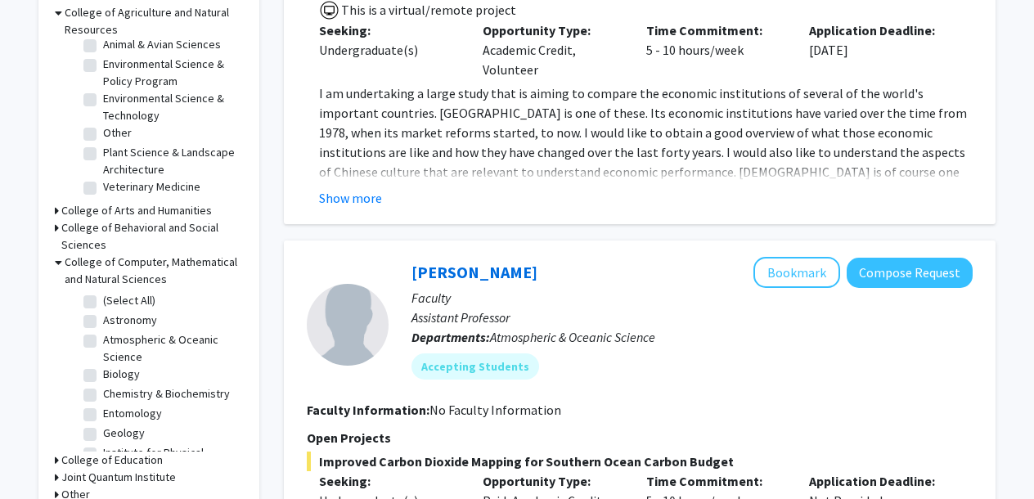
click at [103, 366] on label "Biology" at bounding box center [121, 374] width 37 height 17
click at [103, 366] on input "Biology" at bounding box center [108, 371] width 11 height 11
checkbox input "true"
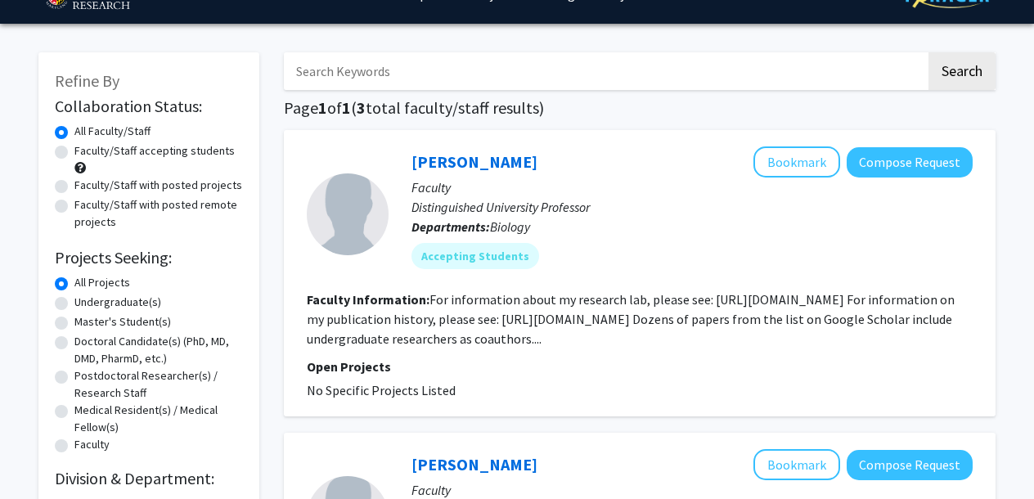
scroll to position [41, 0]
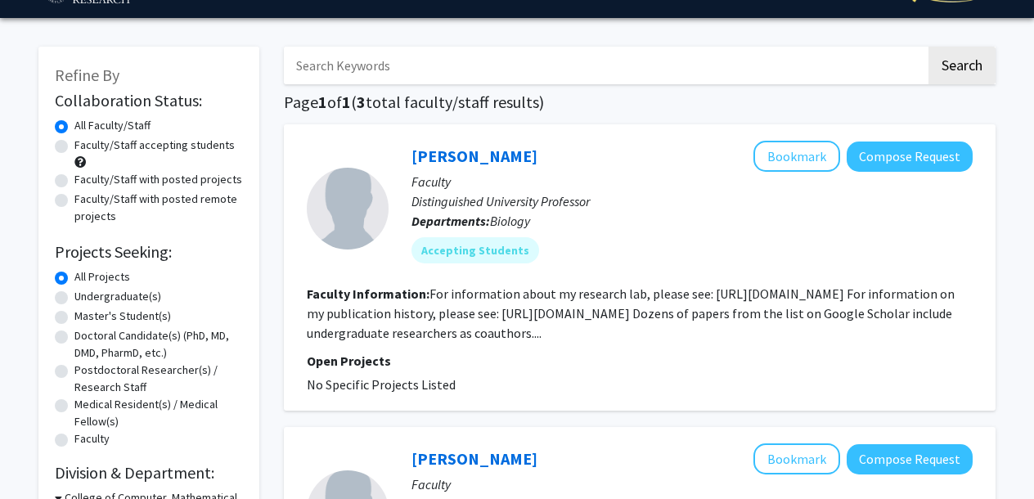
drag, startPoint x: 405, startPoint y: 159, endPoint x: 518, endPoint y: 159, distance: 112.9
click at [518, 159] on div "William Fagan Bookmark Compose Request Faculty Distinguished University Profess…" at bounding box center [681, 208] width 584 height 135
copy link "William Fagan"
click at [490, 295] on fg-read-more "For information about my research lab, please see: https://science.umd.edu/biol…" at bounding box center [631, 313] width 648 height 56
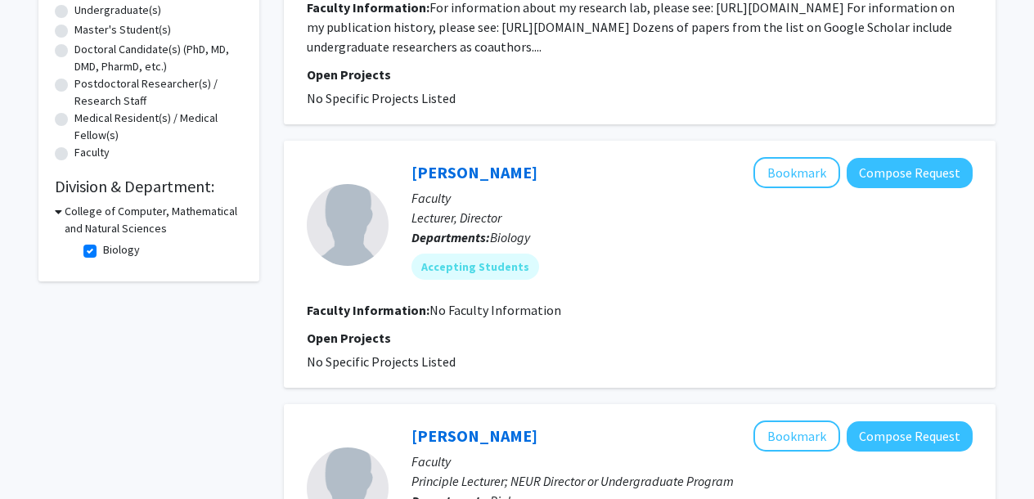
scroll to position [340, 0]
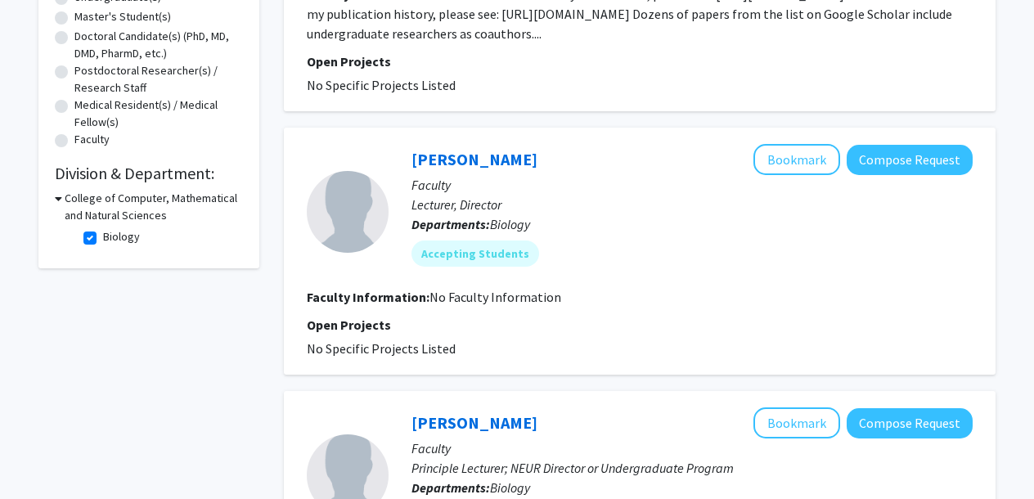
drag, startPoint x: 406, startPoint y: 159, endPoint x: 529, endPoint y: 171, distance: 124.0
click at [529, 171] on div "Nicholas Fletcher Bookmark Compose Request Faculty Lecturer, Director Departmen…" at bounding box center [681, 211] width 584 height 135
copy link "Nicholas Fletcher"
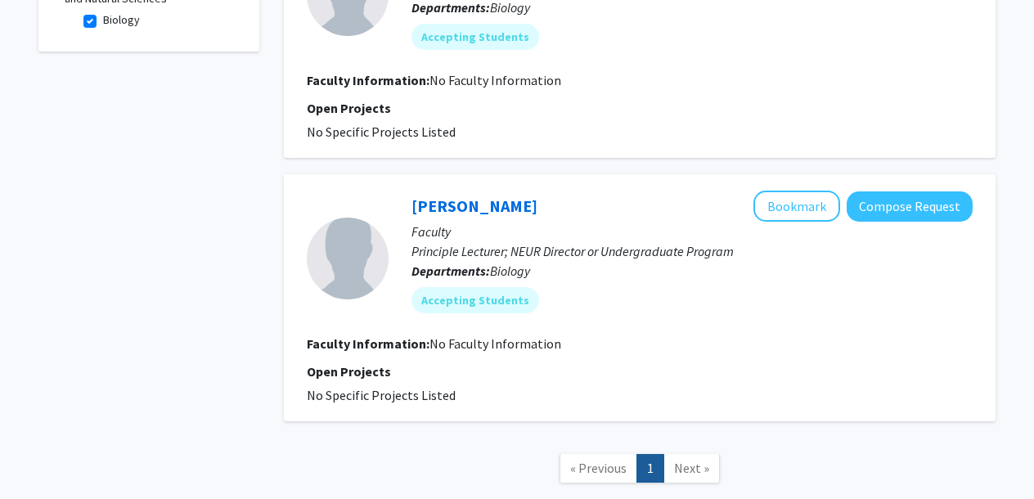
scroll to position [563, 0]
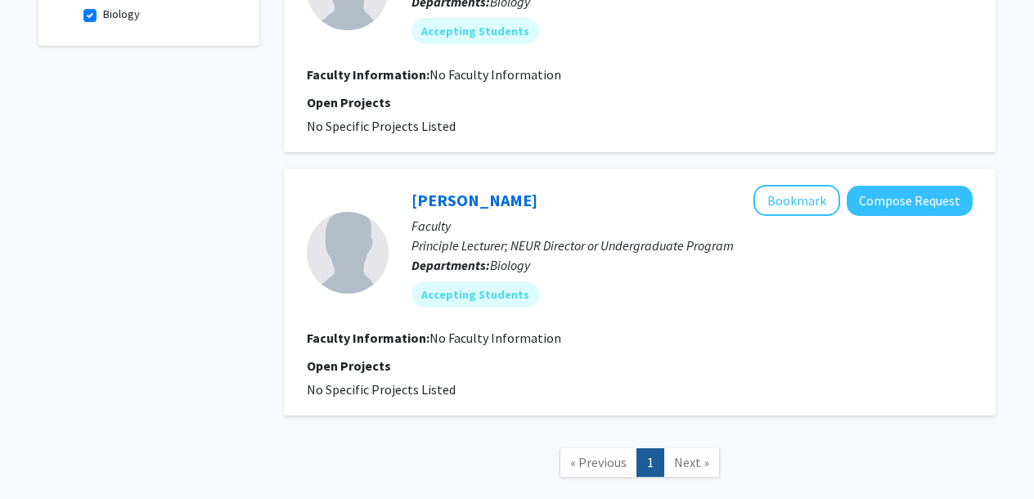
click at [522, 253] on p "Principle Lecturer; NEUR Director or Undergraduate Program" at bounding box center [691, 246] width 561 height 20
drag, startPoint x: 401, startPoint y: 200, endPoint x: 534, endPoint y: 193, distance: 133.5
click at [533, 194] on div "Hilary Bierman Bookmark Compose Request Faculty Principle Lecturer; NEUR Direct…" at bounding box center [681, 252] width 584 height 135
copy link "Hilary Bierman"
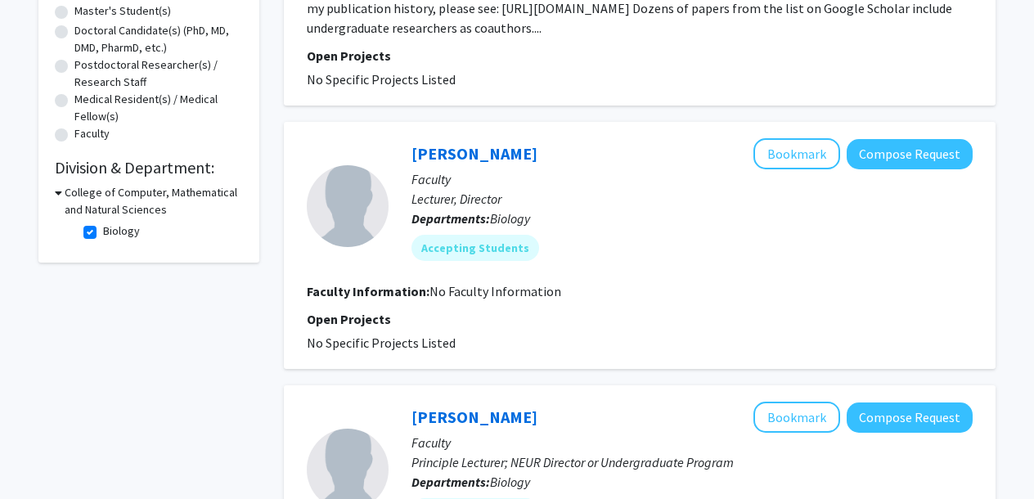
scroll to position [316, 0]
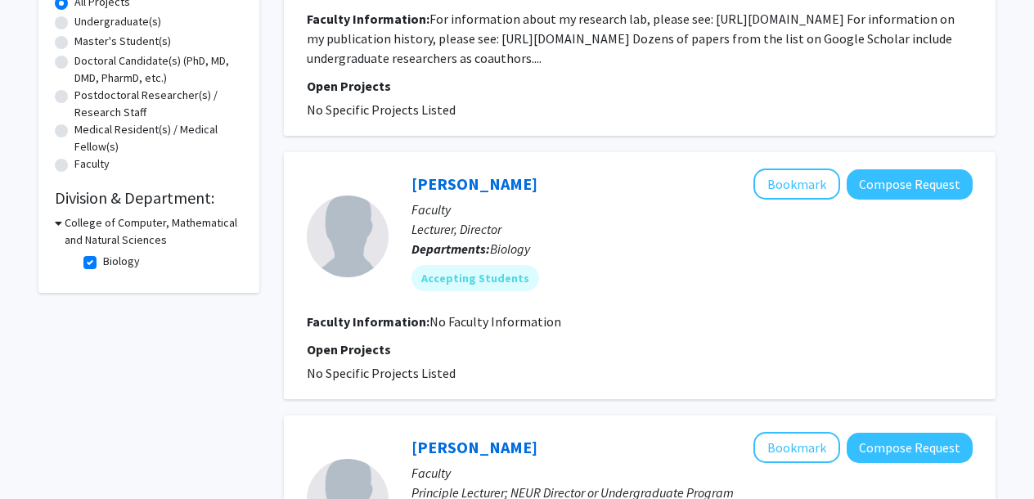
click at [103, 263] on label "Biology" at bounding box center [121, 261] width 37 height 17
click at [103, 263] on input "Biology" at bounding box center [108, 258] width 11 height 11
checkbox input "false"
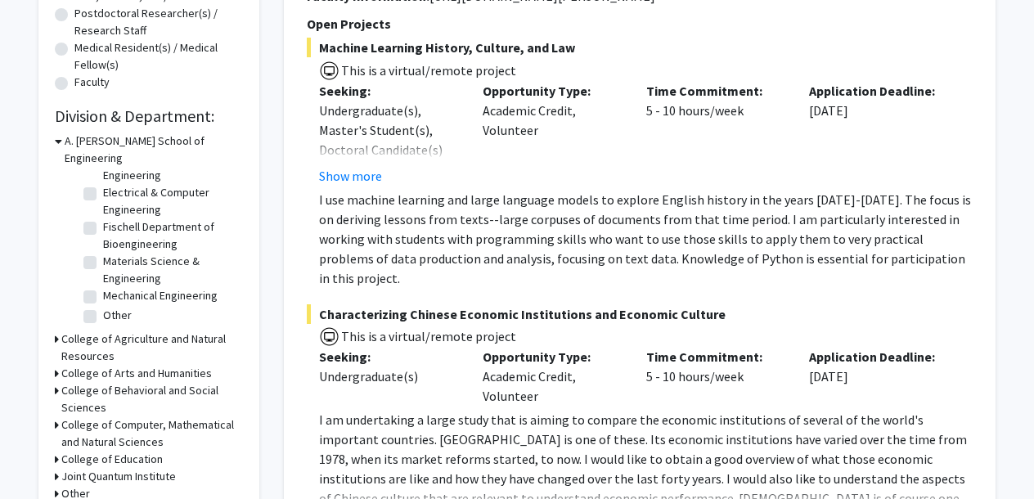
scroll to position [404, 0]
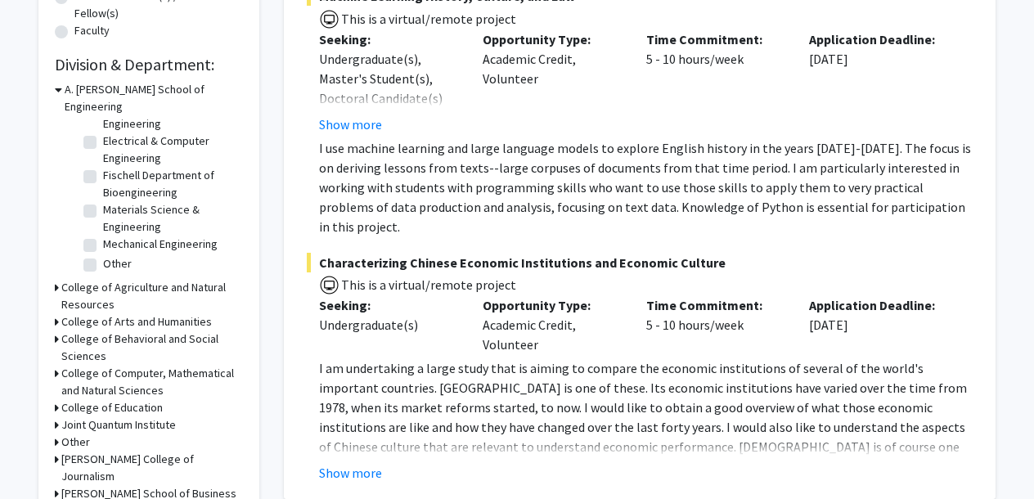
click at [136, 366] on h3 "College of Computer, Mathematical and Natural Sciences" at bounding box center [152, 382] width 182 height 34
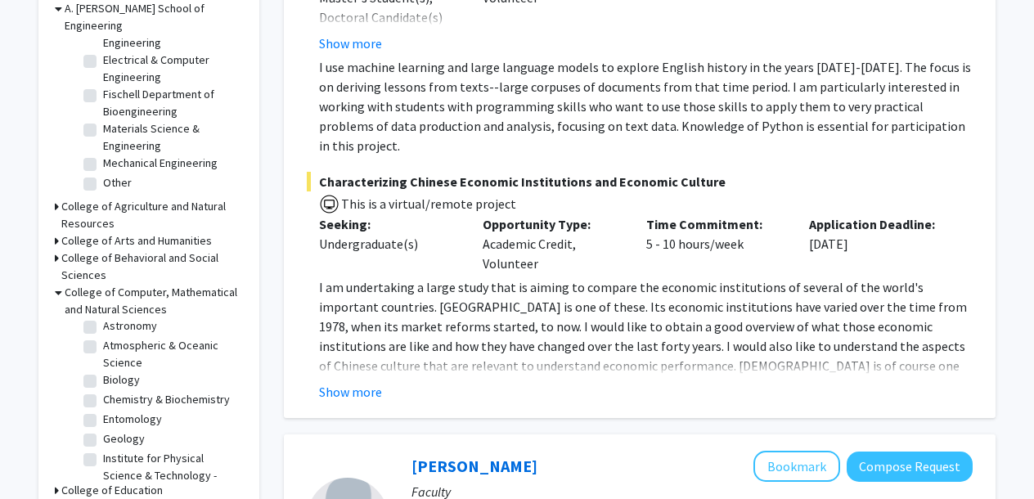
scroll to position [33, 0]
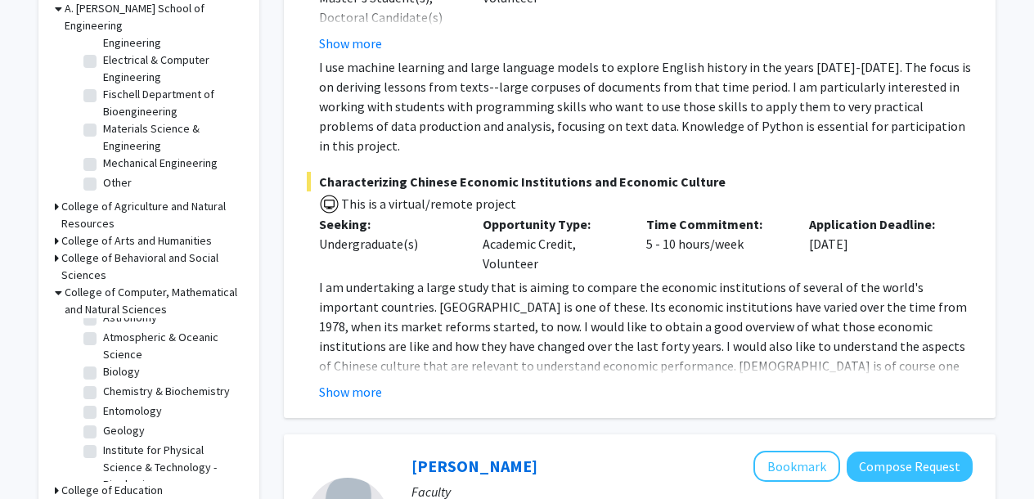
click at [103, 383] on label "Chemistry & Biochemistry" at bounding box center [166, 391] width 127 height 17
click at [103, 383] on input "Chemistry & Biochemistry" at bounding box center [108, 388] width 11 height 11
checkbox input "true"
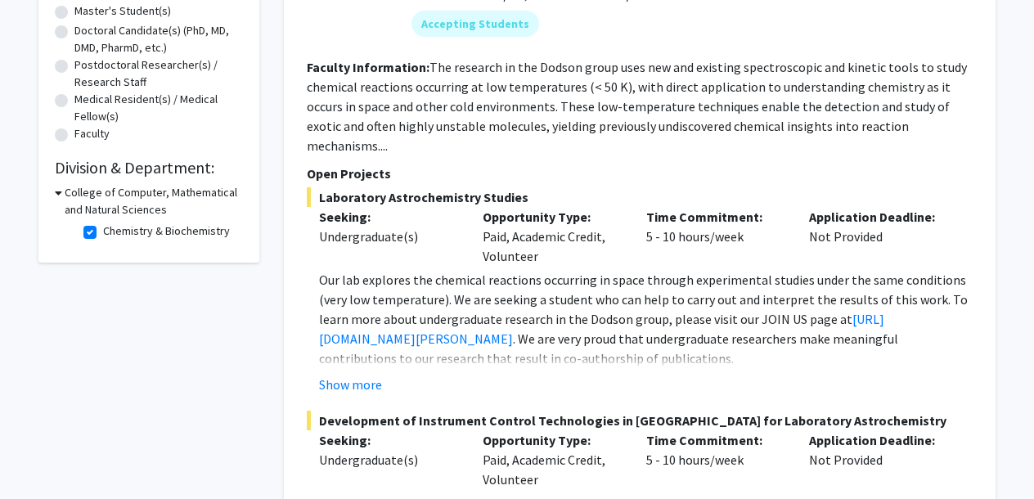
scroll to position [339, 0]
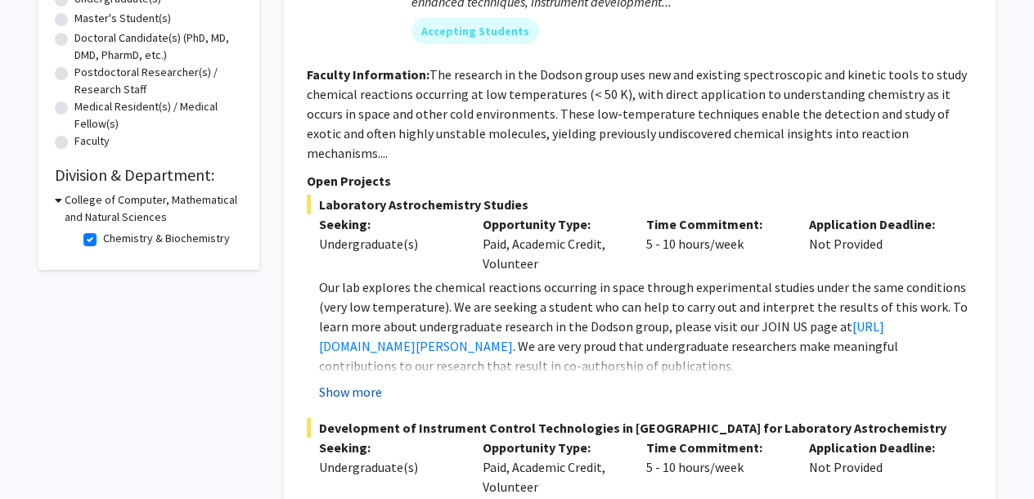
click at [375, 382] on button "Show more" at bounding box center [350, 392] width 63 height 20
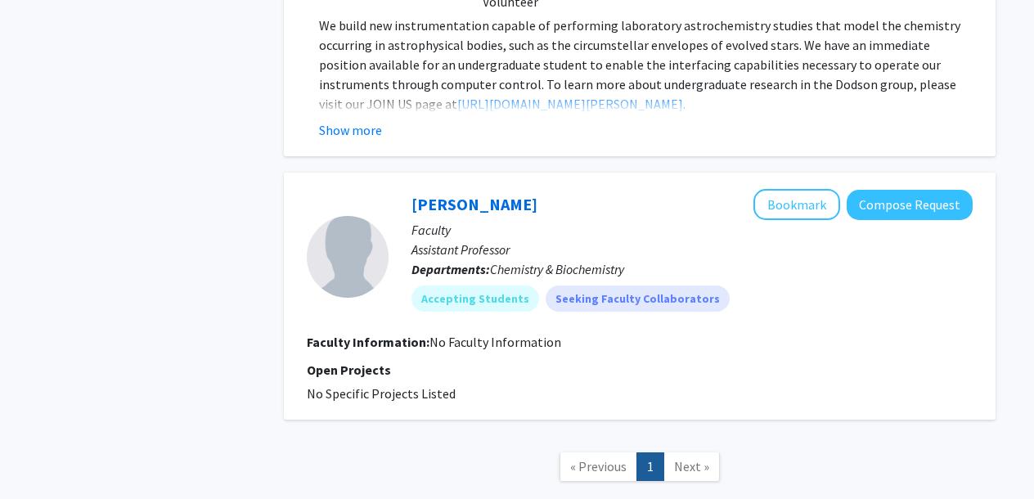
scroll to position [1022, 0]
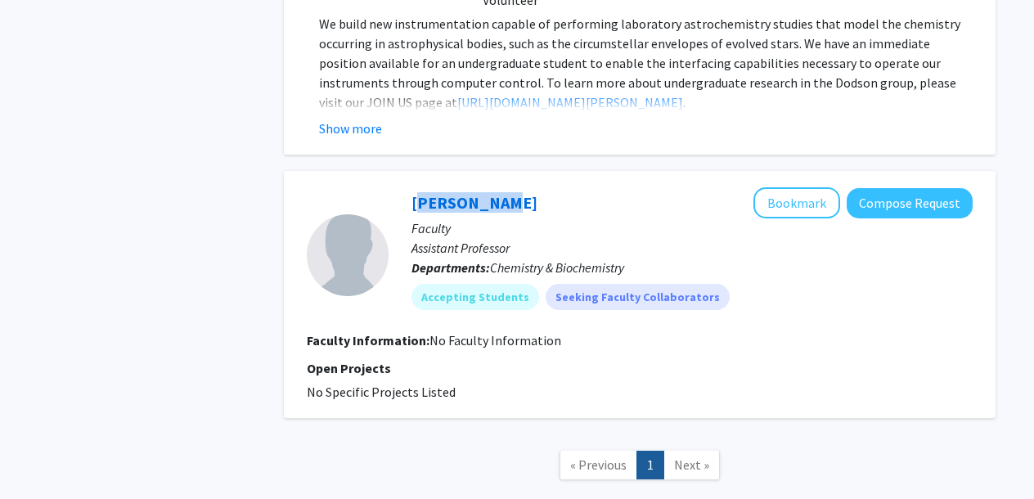
drag, startPoint x: 406, startPoint y: 221, endPoint x: 492, endPoint y: 219, distance: 85.9
click at [492, 219] on div "Yanxin Liu Bookmark Compose Request Faculty Assistant Professor Departments: Ch…" at bounding box center [681, 254] width 584 height 135
copy link "Yanxin Liu"
click at [472, 108] on p "We build new instrumentation capable of performing laboratory astrochemistry st…" at bounding box center [646, 63] width 654 height 98
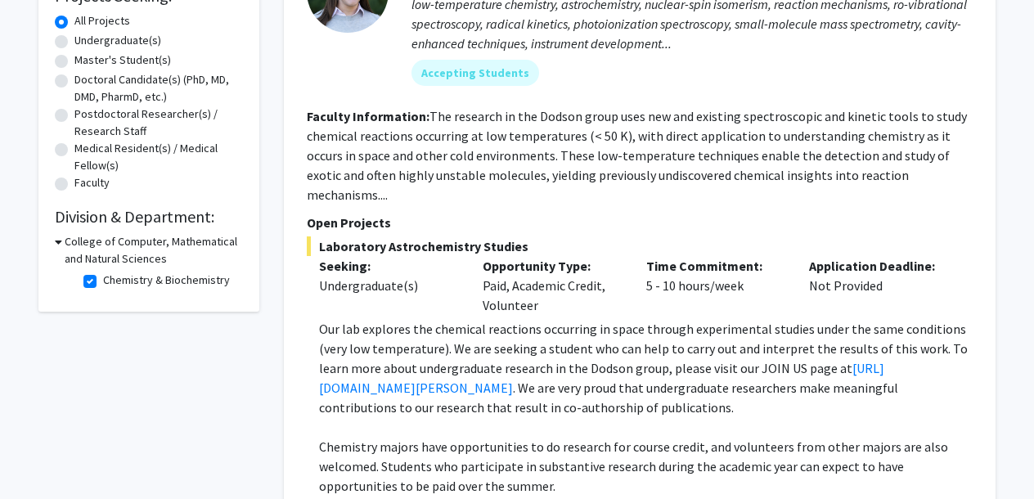
scroll to position [307, 0]
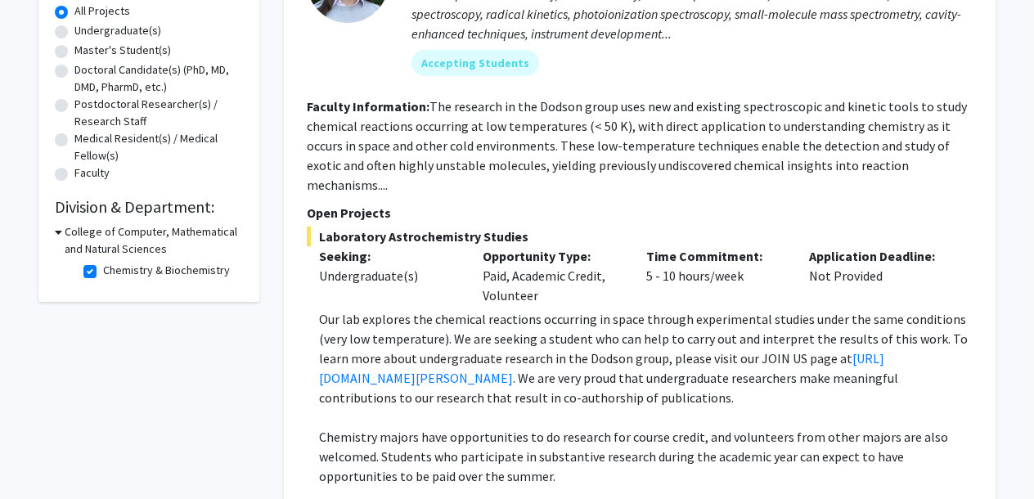
click at [103, 267] on label "Chemistry & Biochemistry" at bounding box center [166, 270] width 127 height 17
click at [103, 267] on input "Chemistry & Biochemistry" at bounding box center [108, 267] width 11 height 11
checkbox input "false"
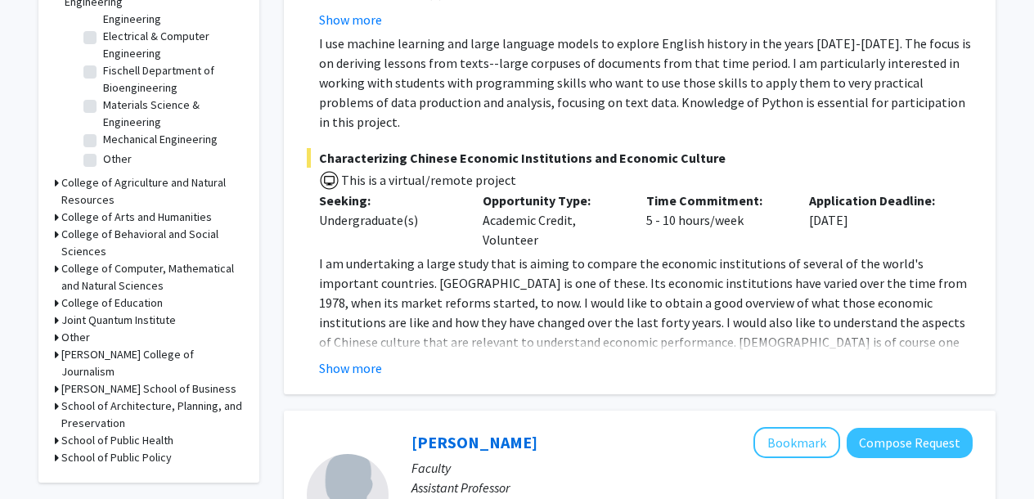
scroll to position [562, 0]
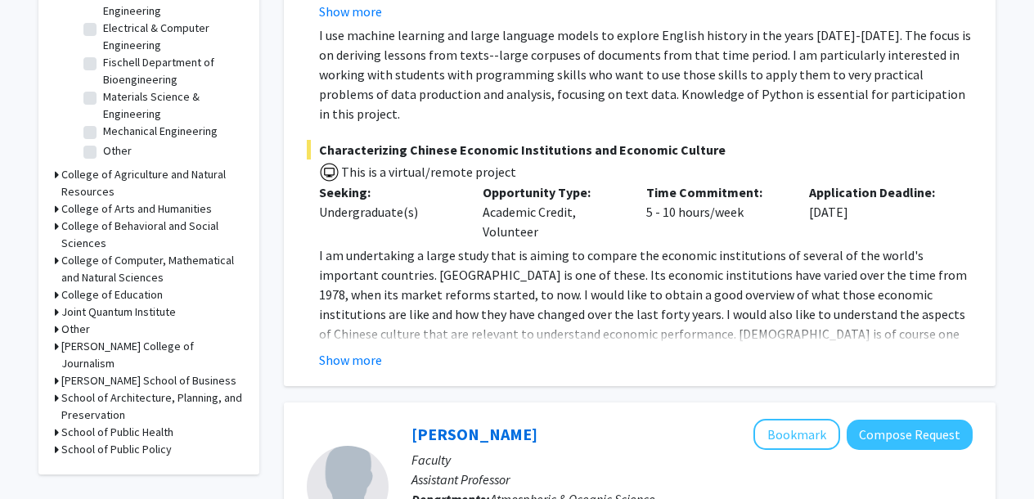
click at [157, 424] on h3 "School of Public Health" at bounding box center [117, 432] width 112 height 17
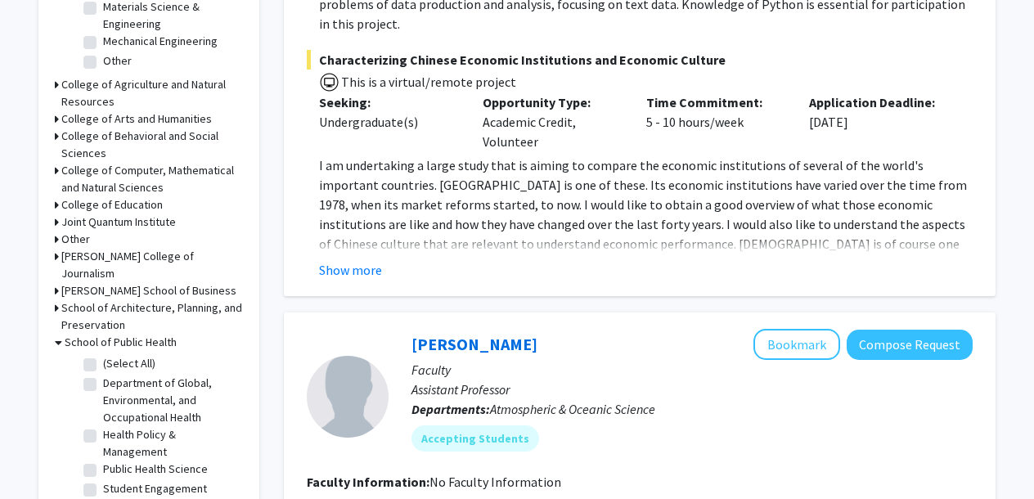
scroll to position [654, 0]
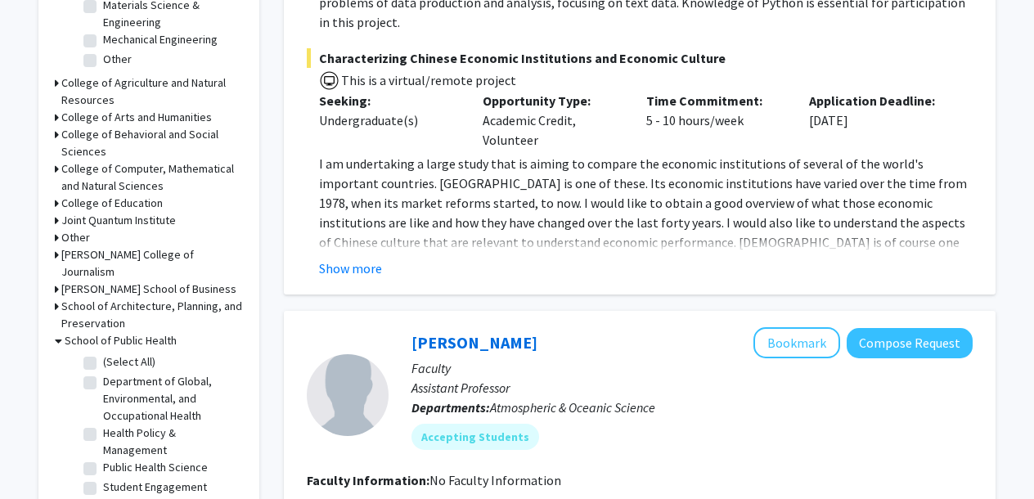
click at [103, 353] on label "(Select All)" at bounding box center [129, 361] width 52 height 17
click at [103, 353] on input "(Select All)" at bounding box center [108, 358] width 11 height 11
checkbox input "true"
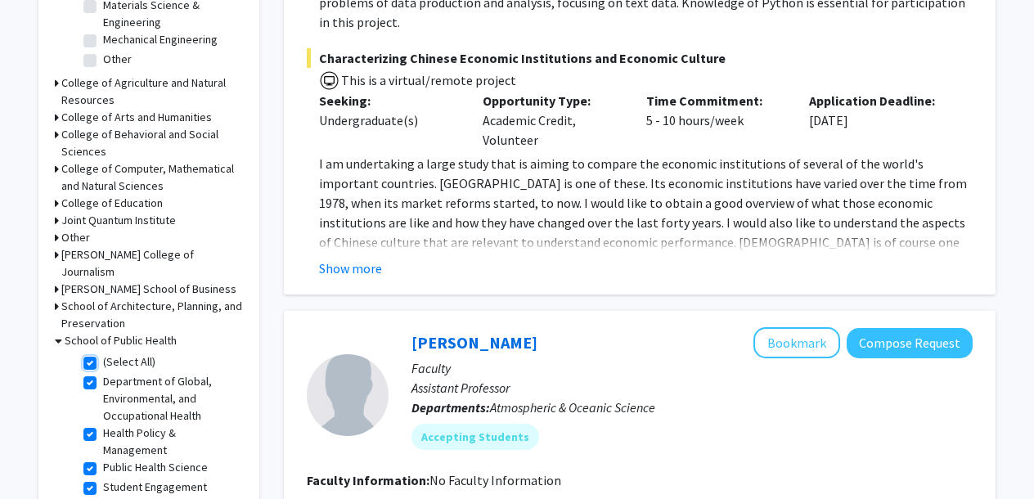
checkbox input "true"
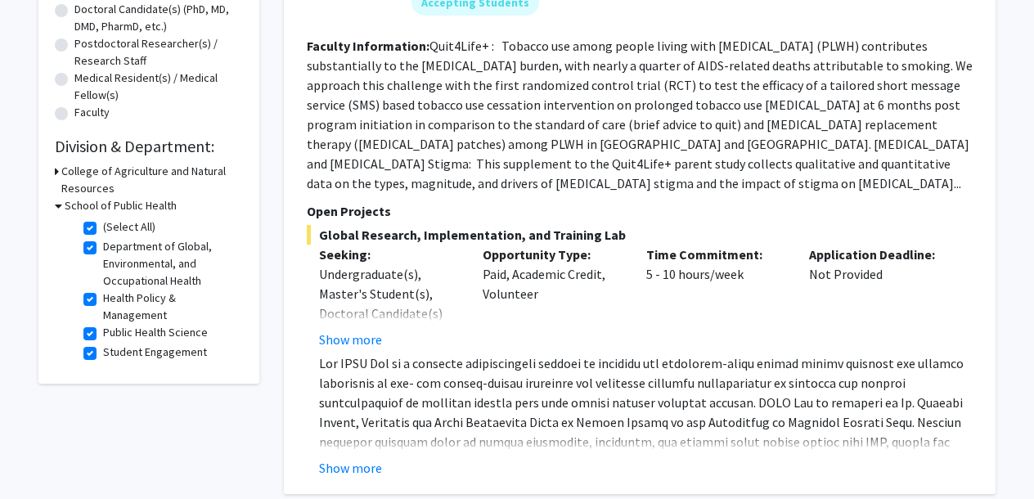
scroll to position [384, 0]
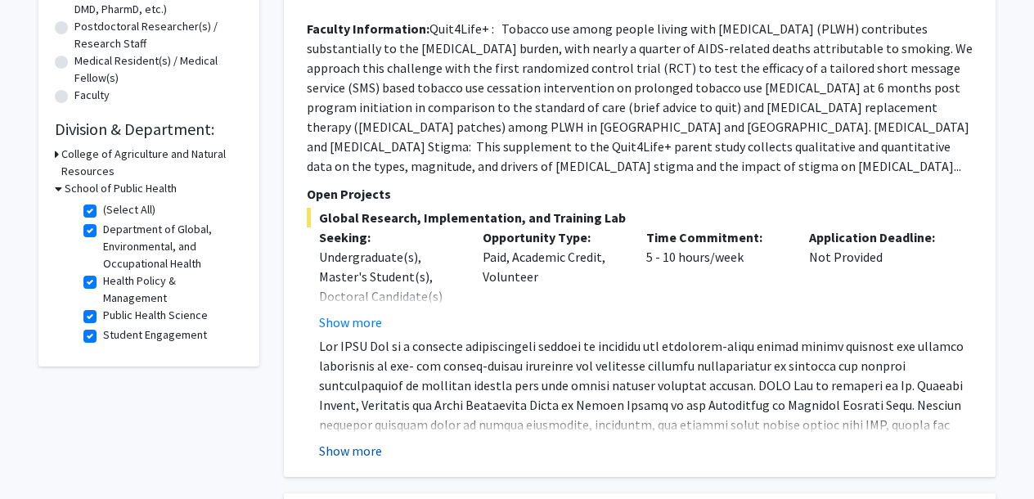
click at [343, 441] on button "Show more" at bounding box center [350, 451] width 63 height 20
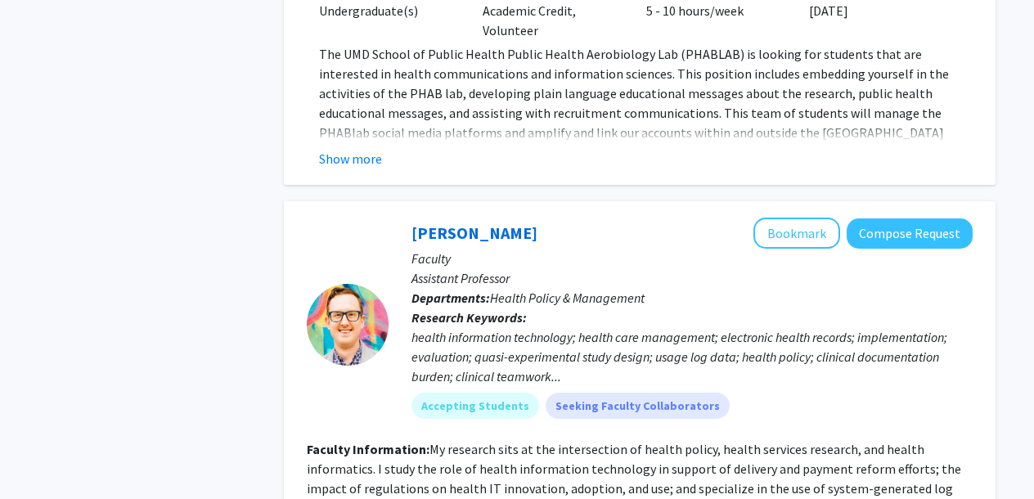
scroll to position [2064, 0]
